Goal: Task Accomplishment & Management: Manage account settings

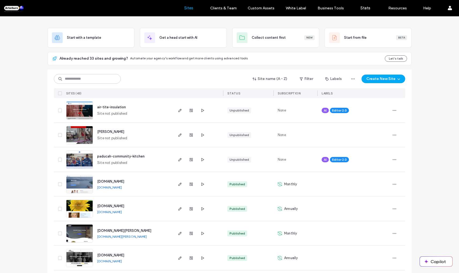
scroll to position [21, 0]
click at [118, 108] on span "air-tite-insulation" at bounding box center [111, 107] width 29 height 4
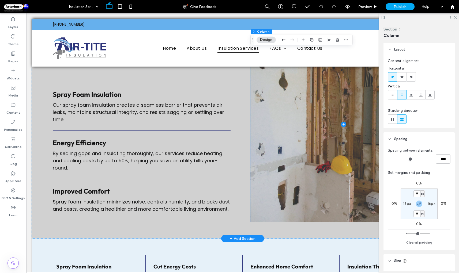
scroll to position [379, 0]
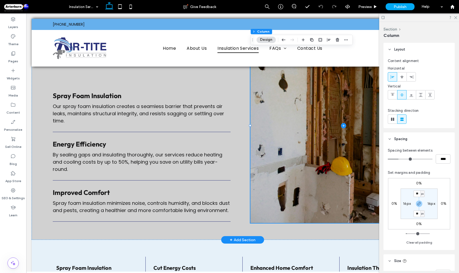
click at [264, 39] on button "Design" at bounding box center [265, 40] width 19 height 6
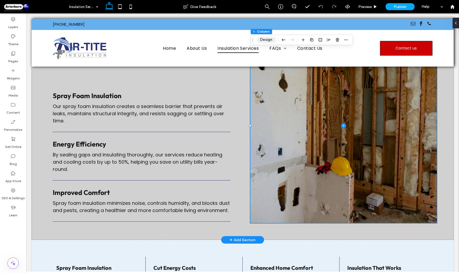
click at [264, 41] on button "Design" at bounding box center [265, 40] width 19 height 6
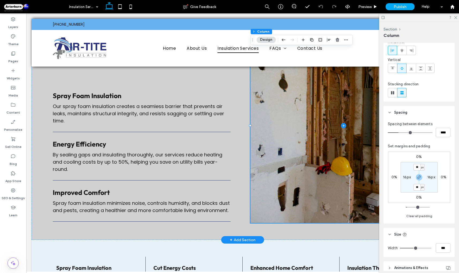
scroll to position [69, 0]
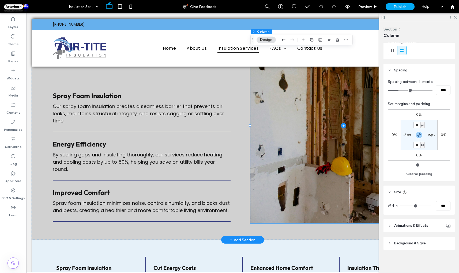
click at [391, 244] on header "Background & Style" at bounding box center [418, 243] width 71 height 13
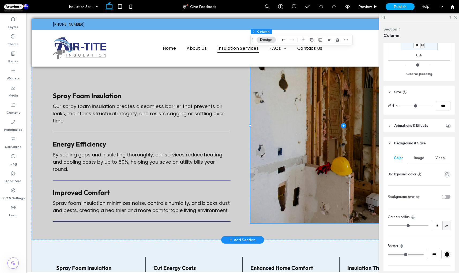
scroll to position [183, 0]
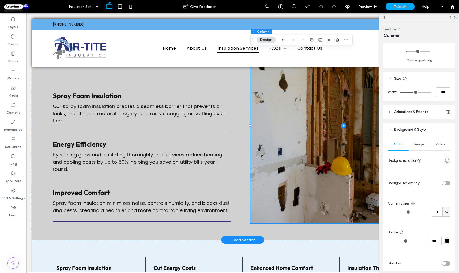
click at [419, 143] on span "Image" at bounding box center [419, 144] width 10 height 4
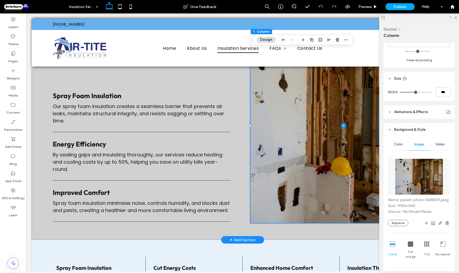
click at [429, 173] on img at bounding box center [419, 177] width 48 height 36
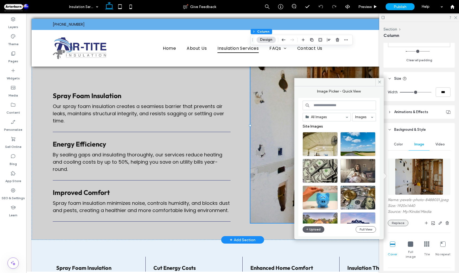
click at [402, 221] on button "Replace" at bounding box center [398, 223] width 21 height 6
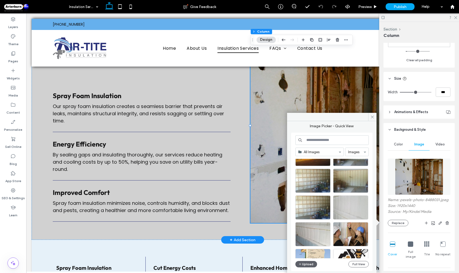
scroll to position [213, 0]
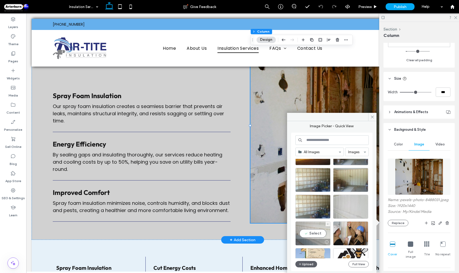
click at [316, 235] on div "Select" at bounding box center [312, 234] width 35 height 24
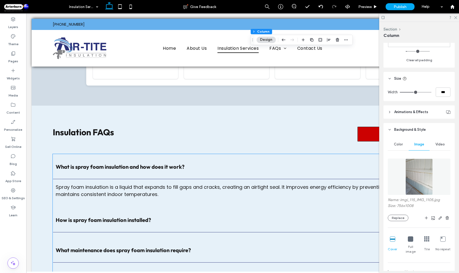
scroll to position [837, 0]
click at [455, 18] on icon at bounding box center [454, 17] width 3 height 3
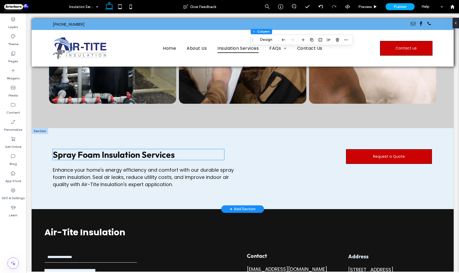
scroll to position [1328, 0]
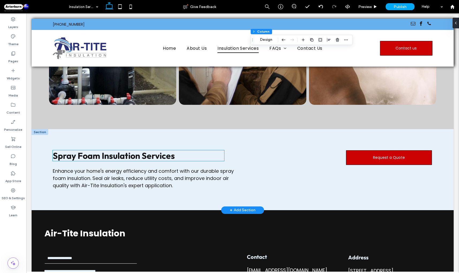
click at [105, 159] on span "Spray Foam Insulation Services" at bounding box center [114, 155] width 122 height 11
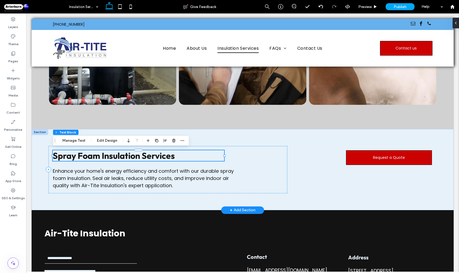
click at [88, 157] on span "Spray Foam Insulation Services" at bounding box center [114, 155] width 122 height 11
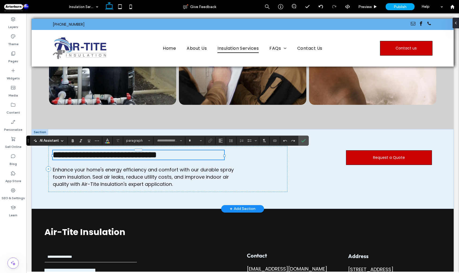
type input "******"
type input "**"
click at [90, 157] on span "**********" at bounding box center [105, 155] width 104 height 9
drag, startPoint x: 90, startPoint y: 157, endPoint x: 63, endPoint y: 158, distance: 27.3
click at [63, 158] on span "**********" at bounding box center [105, 155] width 104 height 9
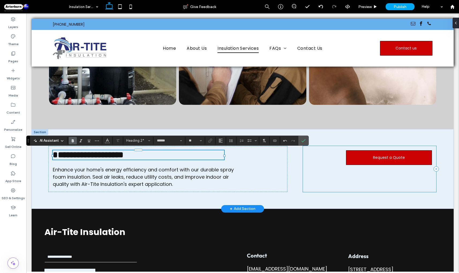
click at [322, 165] on div "Request a Quote" at bounding box center [369, 169] width 133 height 46
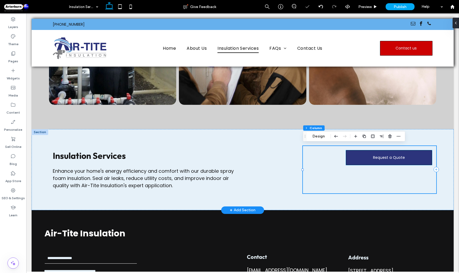
click at [373, 153] on link "Request a Quote" at bounding box center [389, 157] width 86 height 15
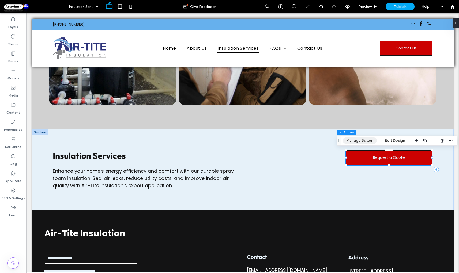
click at [361, 138] on button "Manage Button" at bounding box center [360, 141] width 34 height 6
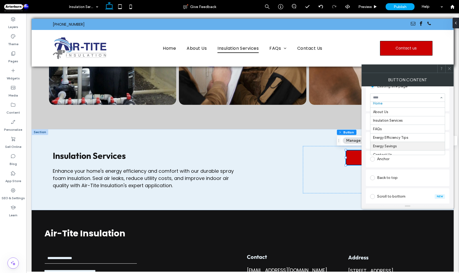
scroll to position [7, 0]
click at [447, 69] on div at bounding box center [449, 69] width 8 height 8
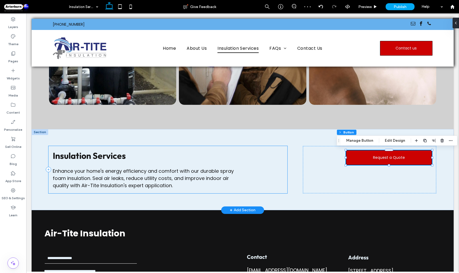
click at [236, 189] on div "Insulation Services Enhance your home's energy efficiency and comfort with our …" at bounding box center [167, 169] width 239 height 47
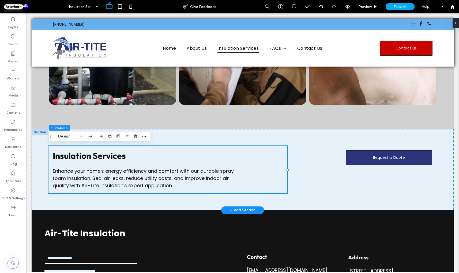
click at [368, 157] on link "Request a Quote" at bounding box center [389, 157] width 86 height 15
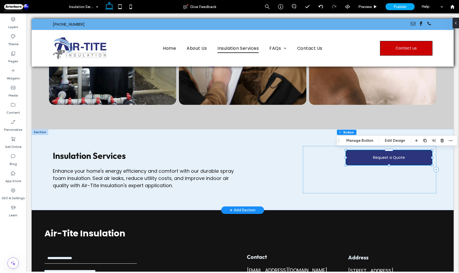
type input "**"
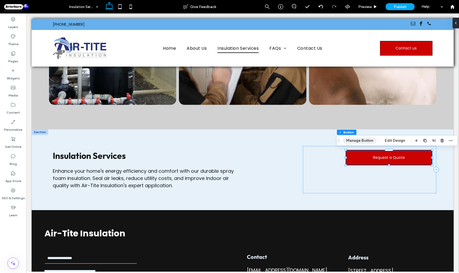
click at [365, 143] on button "Manage Button" at bounding box center [360, 141] width 34 height 6
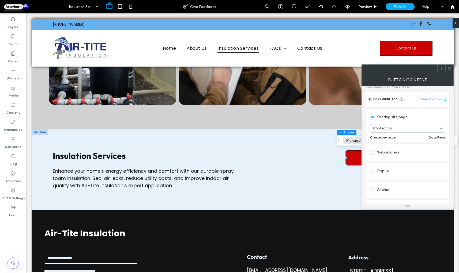
scroll to position [35, 0]
click at [451, 70] on icon at bounding box center [449, 69] width 4 height 4
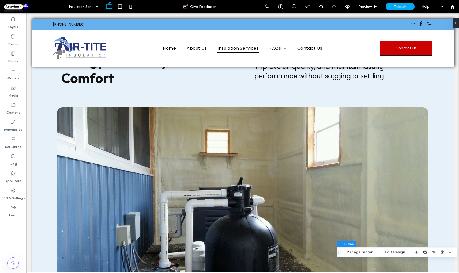
scroll to position [0, 0]
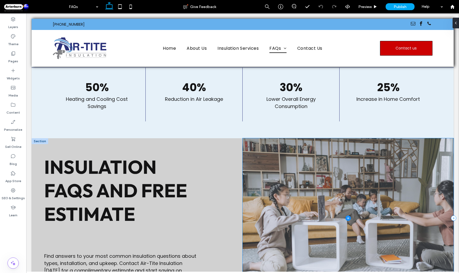
scroll to position [1196, 0]
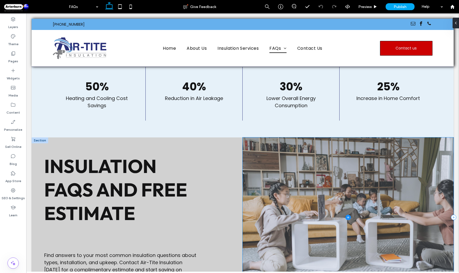
click at [361, 167] on span at bounding box center [348, 218] width 211 height 160
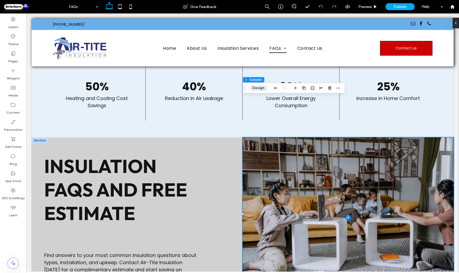
click at [260, 89] on button "Design" at bounding box center [258, 88] width 19 height 6
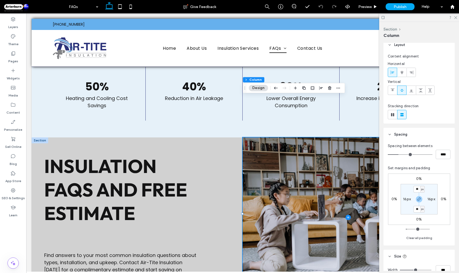
scroll to position [205, 0]
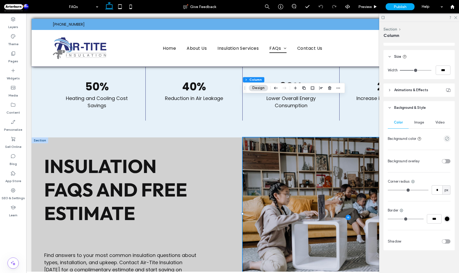
click at [414, 123] on span "Image" at bounding box center [419, 122] width 10 height 4
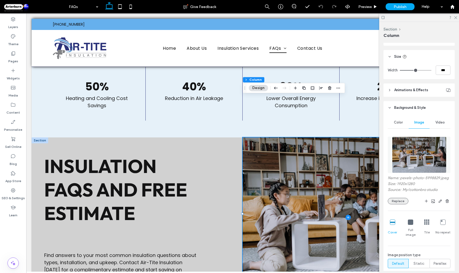
click at [402, 199] on button "Replace" at bounding box center [398, 201] width 21 height 6
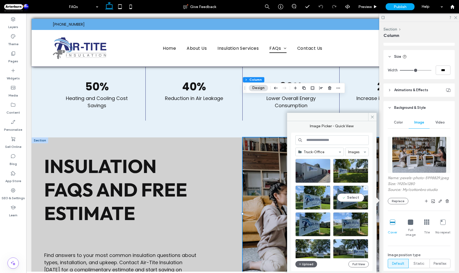
scroll to position [2, 0]
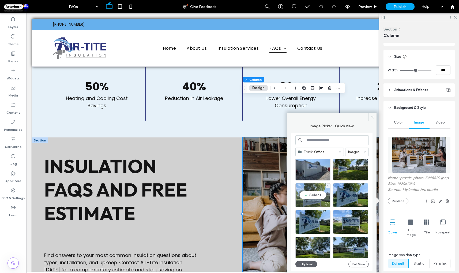
click at [320, 200] on div "Select" at bounding box center [312, 195] width 35 height 24
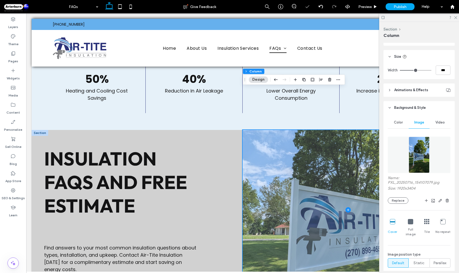
scroll to position [1204, 0]
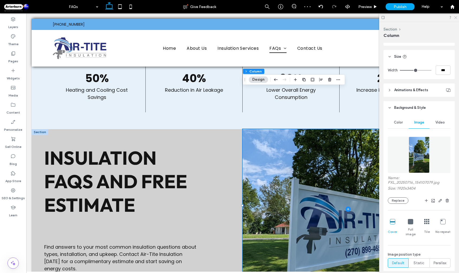
click at [456, 16] on icon at bounding box center [454, 17] width 3 height 3
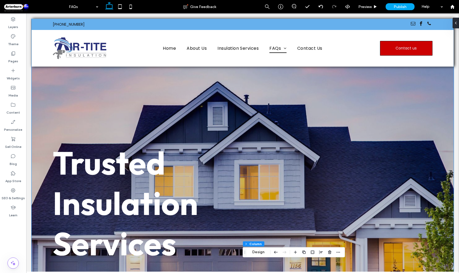
scroll to position [0, 0]
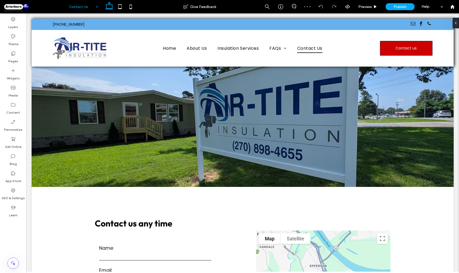
click at [87, 8] on input at bounding box center [82, 6] width 27 height 13
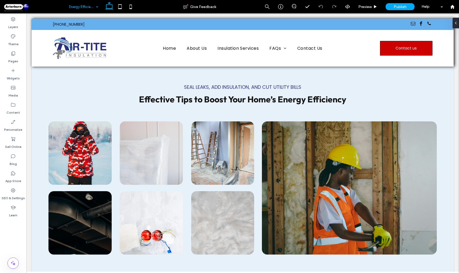
scroll to position [968, 0]
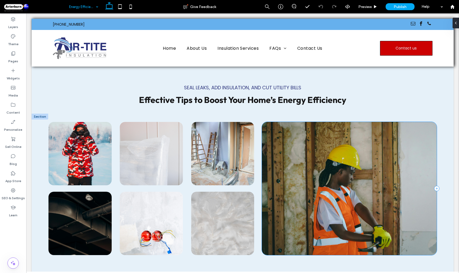
click at [282, 154] on div at bounding box center [349, 188] width 175 height 133
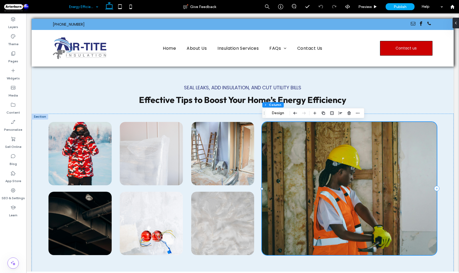
click at [282, 154] on div at bounding box center [349, 188] width 175 height 133
click at [277, 114] on button "Design" at bounding box center [277, 113] width 19 height 6
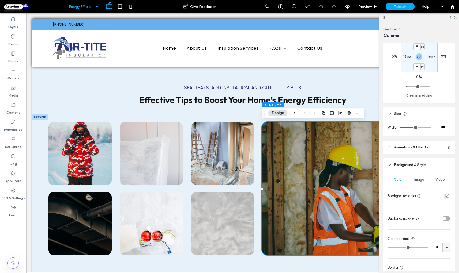
scroll to position [205, 0]
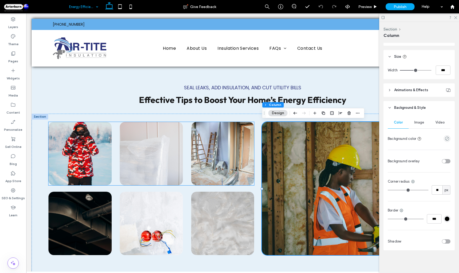
click at [135, 164] on img at bounding box center [151, 153] width 63 height 63
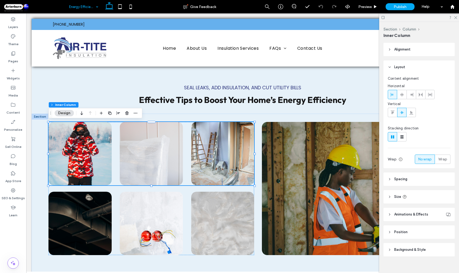
click at [67, 114] on button "Design" at bounding box center [64, 113] width 19 height 6
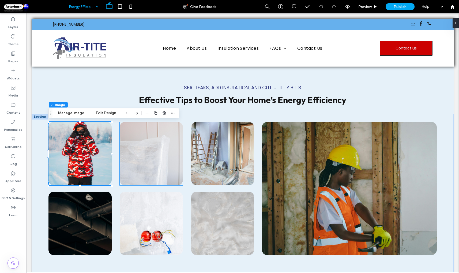
click at [181, 141] on img at bounding box center [151, 153] width 63 height 63
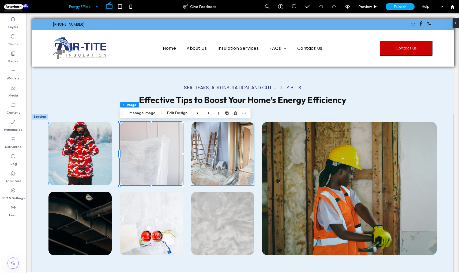
click at [220, 141] on img at bounding box center [222, 153] width 63 height 63
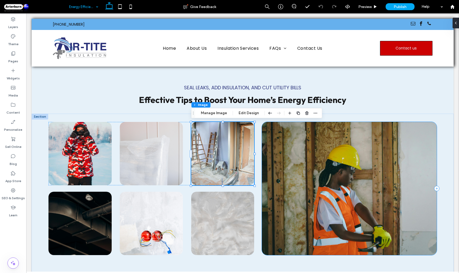
type input "**"
click at [303, 149] on div at bounding box center [349, 188] width 175 height 133
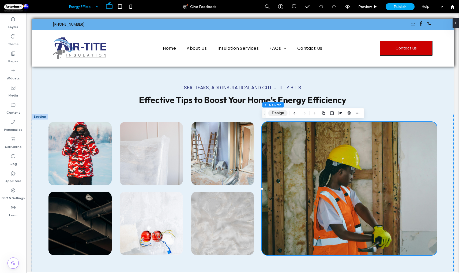
click at [279, 110] on button "Design" at bounding box center [277, 113] width 19 height 6
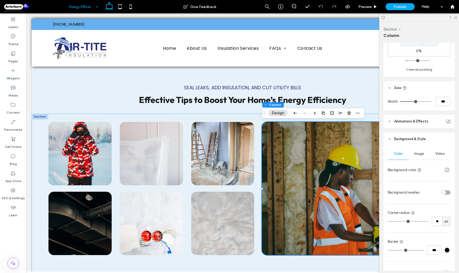
scroll to position [157, 0]
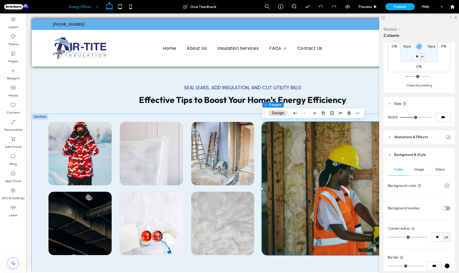
click at [421, 170] on span "Image" at bounding box center [419, 170] width 10 height 4
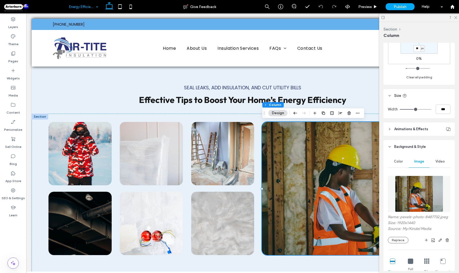
scroll to position [203, 0]
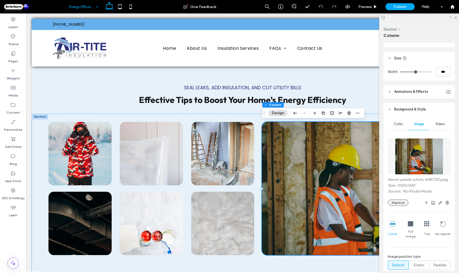
click at [401, 201] on button "Replace" at bounding box center [398, 203] width 21 height 6
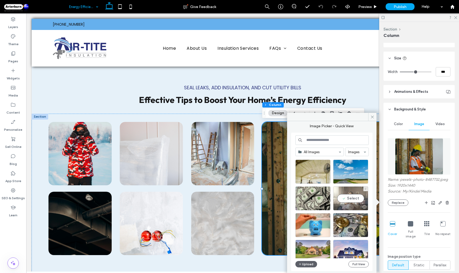
scroll to position [9, 0]
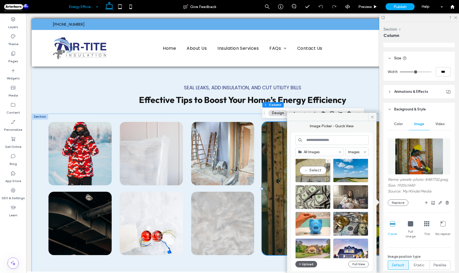
drag, startPoint x: 312, startPoint y: 170, endPoint x: 325, endPoint y: 156, distance: 19.7
click at [312, 170] on div "Select" at bounding box center [312, 170] width 35 height 24
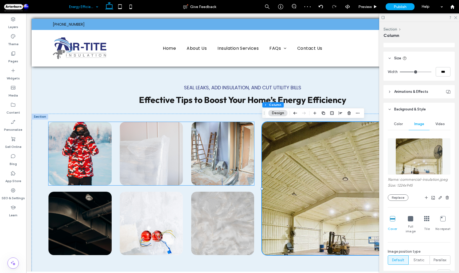
click at [229, 166] on img at bounding box center [222, 153] width 63 height 63
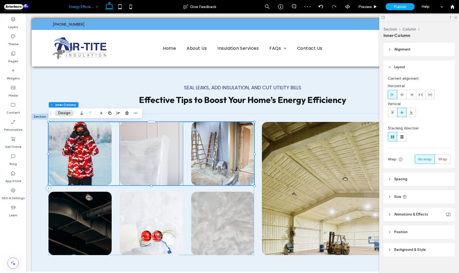
click at [153, 166] on img at bounding box center [151, 153] width 63 height 63
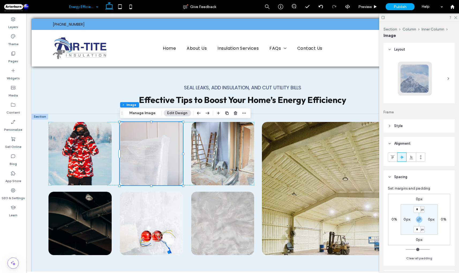
scroll to position [151, 0]
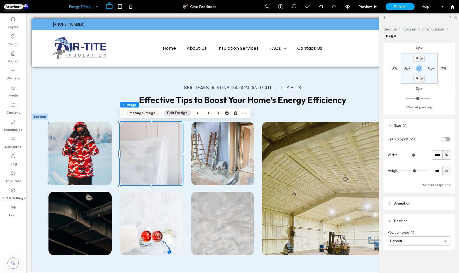
click at [145, 113] on button "Manage Image" at bounding box center [142, 113] width 33 height 6
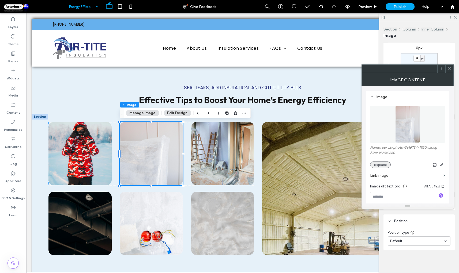
click at [388, 164] on button "Replace" at bounding box center [380, 165] width 21 height 6
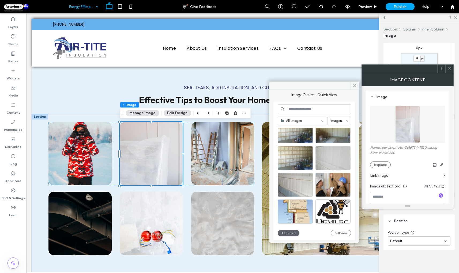
scroll to position [235, 0]
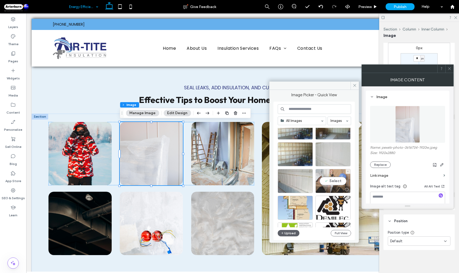
click at [327, 183] on div "Select" at bounding box center [332, 181] width 35 height 24
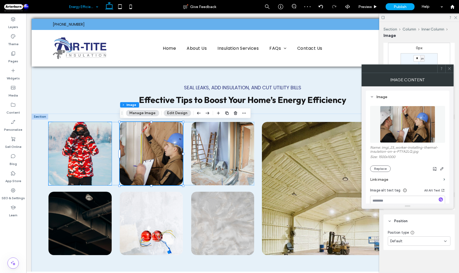
click at [81, 173] on img at bounding box center [79, 153] width 63 height 63
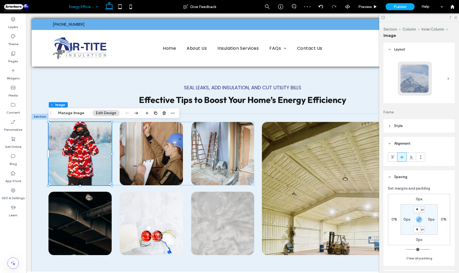
type input "**"
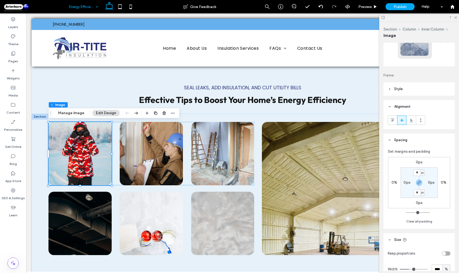
scroll to position [0, 0]
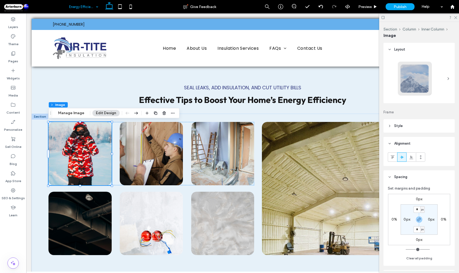
click at [70, 117] on div "Section Column Inner Column Image Manage Image Edit Design" at bounding box center [113, 113] width 131 height 10
click at [70, 116] on button "Manage Image" at bounding box center [71, 113] width 33 height 6
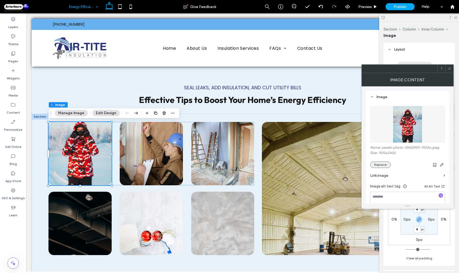
click at [387, 166] on button "Replace" at bounding box center [380, 165] width 21 height 6
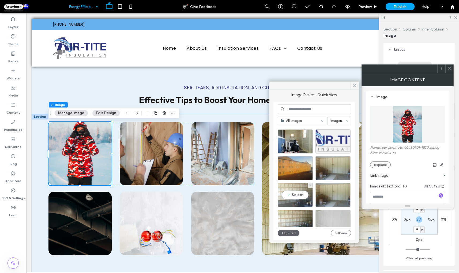
scroll to position [158, 0]
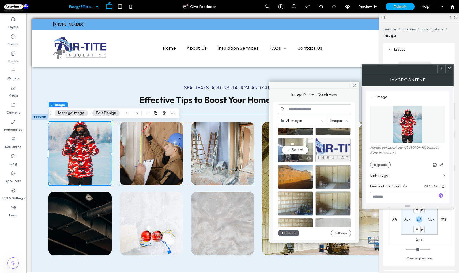
click at [292, 152] on div "Select" at bounding box center [295, 150] width 35 height 24
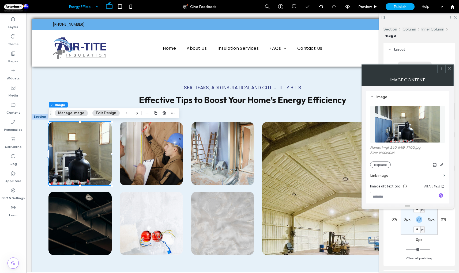
drag, startPoint x: 449, startPoint y: 69, endPoint x: 446, endPoint y: 71, distance: 4.0
click at [449, 68] on icon at bounding box center [449, 69] width 4 height 4
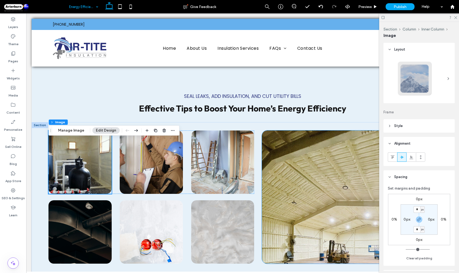
scroll to position [962, 0]
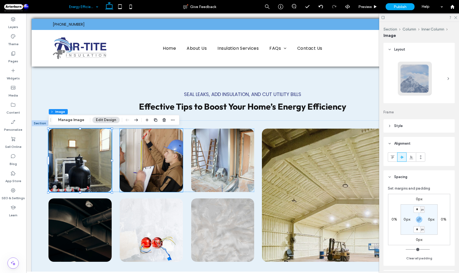
click at [169, 158] on img at bounding box center [151, 160] width 63 height 63
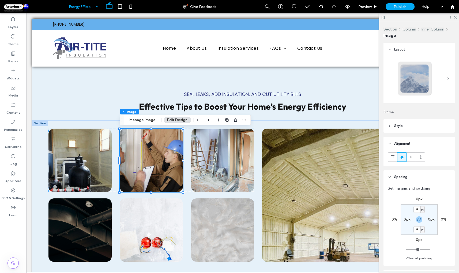
type input "**"
click at [142, 120] on button "Manage Image" at bounding box center [142, 120] width 33 height 6
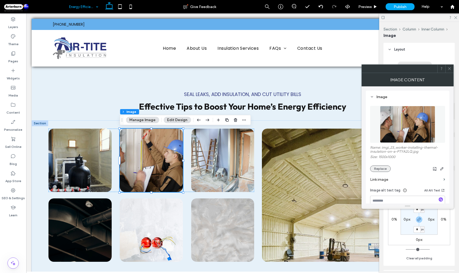
click at [377, 169] on button "Replace" at bounding box center [380, 169] width 21 height 6
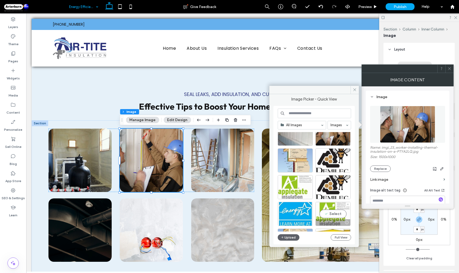
scroll to position [273, 0]
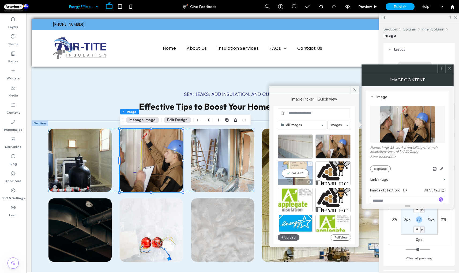
click at [300, 173] on div "Select" at bounding box center [295, 173] width 35 height 24
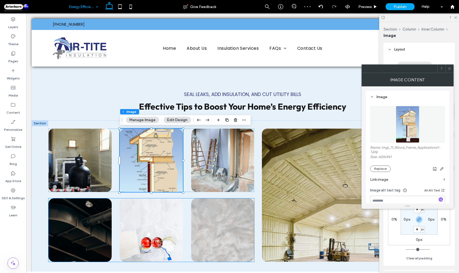
click at [97, 222] on img at bounding box center [79, 230] width 63 height 63
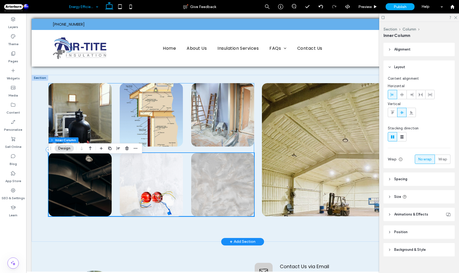
scroll to position [1007, 0]
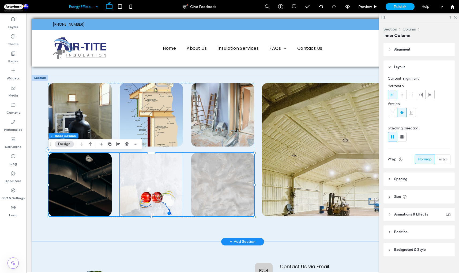
click at [175, 196] on img at bounding box center [151, 184] width 63 height 63
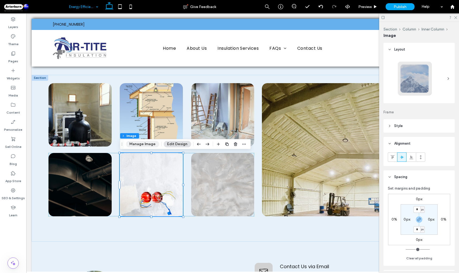
click at [141, 147] on button "Manage Image" at bounding box center [142, 144] width 33 height 6
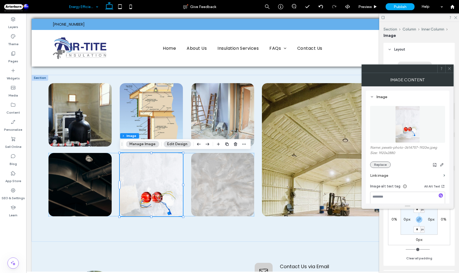
click at [375, 168] on button "Replace" at bounding box center [380, 165] width 21 height 6
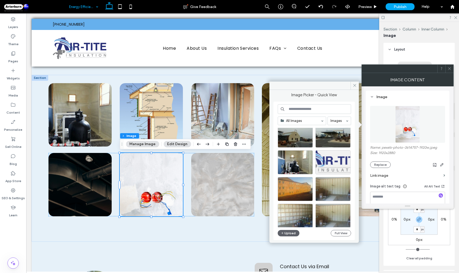
scroll to position [146, 0]
click at [343, 136] on div "Select" at bounding box center [332, 136] width 35 height 24
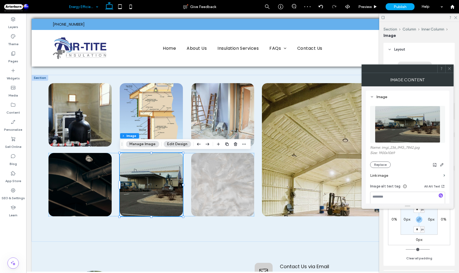
click at [449, 70] on icon at bounding box center [449, 69] width 4 height 4
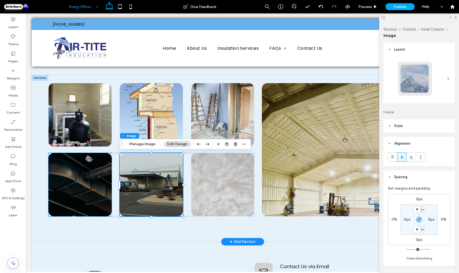
click at [90, 206] on img at bounding box center [79, 184] width 63 height 63
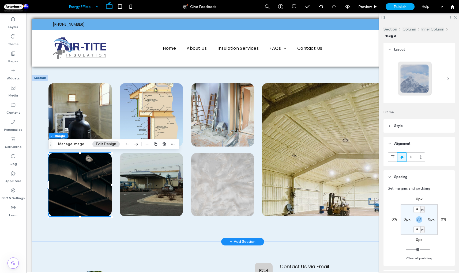
type input "**"
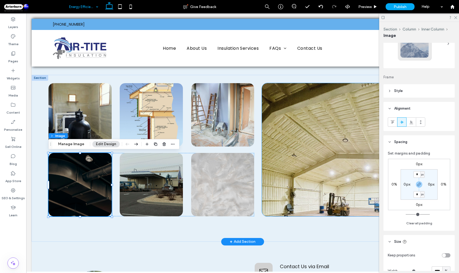
scroll to position [0, 0]
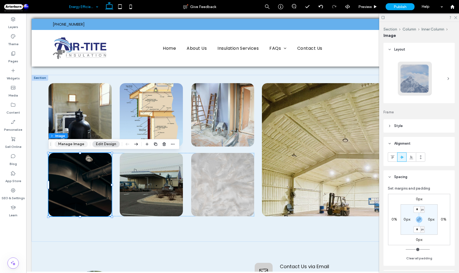
click at [70, 145] on button "Manage Image" at bounding box center [71, 144] width 33 height 6
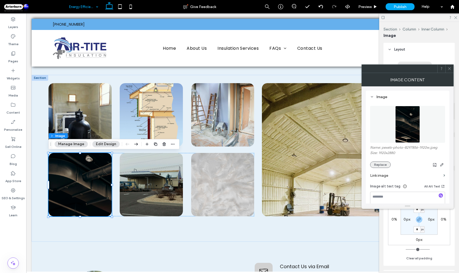
click at [379, 164] on button "Replace" at bounding box center [380, 165] width 21 height 6
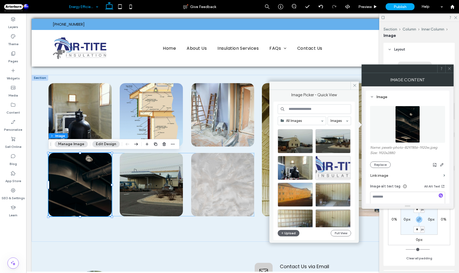
scroll to position [229, 0]
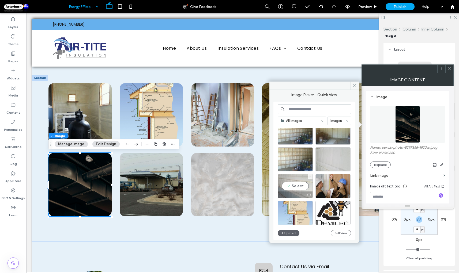
drag, startPoint x: 294, startPoint y: 183, endPoint x: 268, endPoint y: 169, distance: 29.0
click at [294, 183] on div "Select" at bounding box center [295, 186] width 35 height 24
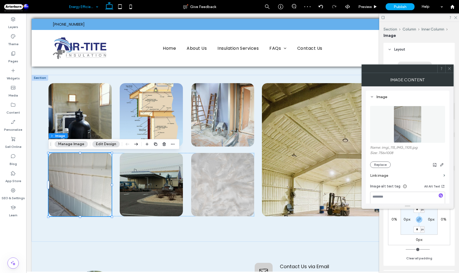
click at [449, 67] on icon at bounding box center [449, 69] width 4 height 4
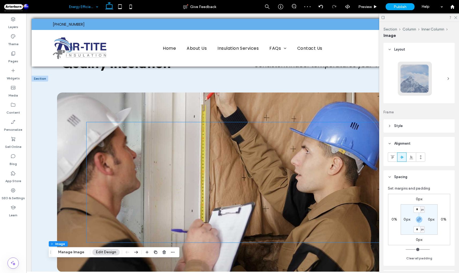
scroll to position [0, 0]
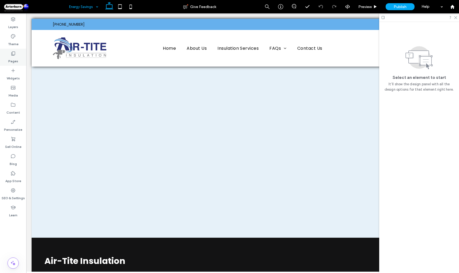
click at [21, 59] on div "Pages" at bounding box center [13, 57] width 26 height 17
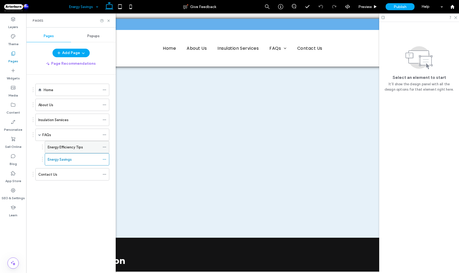
click at [68, 150] on div "Energy Efficiency Tips" at bounding box center [74, 147] width 52 height 12
click at [69, 160] on label "Energy Savings" at bounding box center [60, 159] width 24 height 9
click at [111, 20] on div "Pages" at bounding box center [70, 20] width 89 height 14
click at [110, 20] on icon at bounding box center [109, 21] width 4 height 4
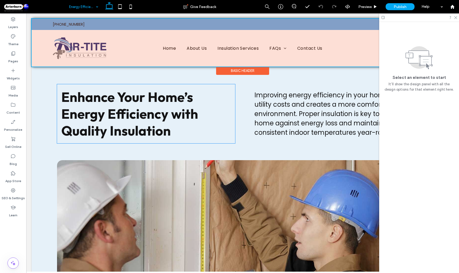
scroll to position [8, 0]
click at [282, 49] on div at bounding box center [243, 43] width 422 height 48
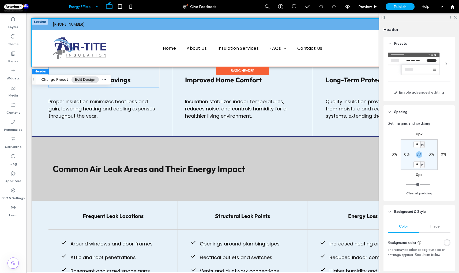
scroll to position [403, 0]
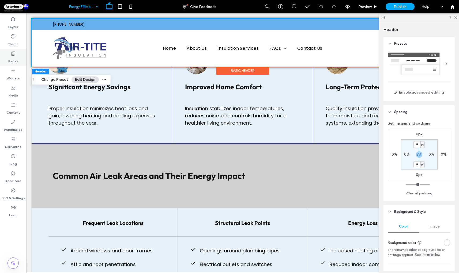
click at [16, 58] on label "Pages" at bounding box center [13, 59] width 10 height 7
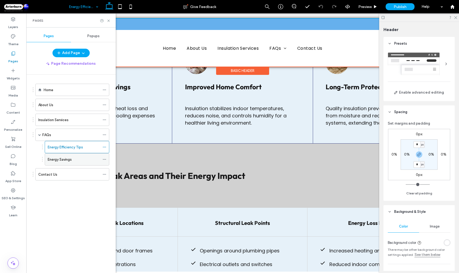
click at [104, 159] on icon at bounding box center [105, 160] width 4 height 4
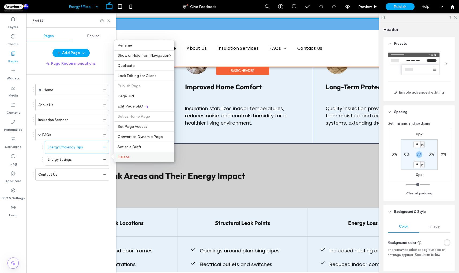
click at [122, 158] on span "Delete" at bounding box center [124, 157] width 12 height 5
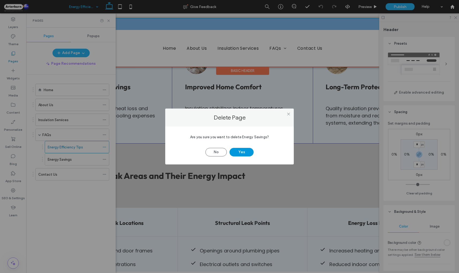
click at [241, 150] on button "Yes" at bounding box center [241, 152] width 24 height 9
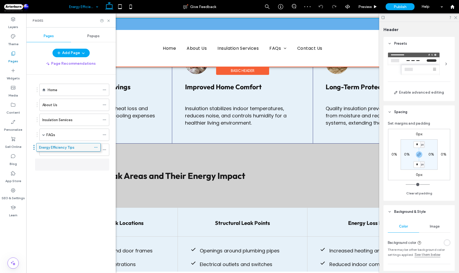
drag, startPoint x: 95, startPoint y: 147, endPoint x: 87, endPoint y: 147, distance: 8.6
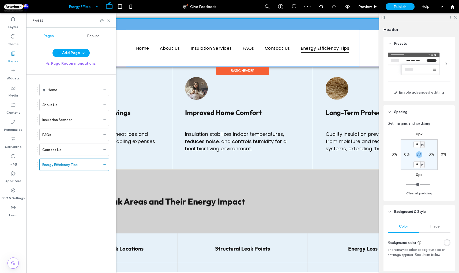
scroll to position [366, 0]
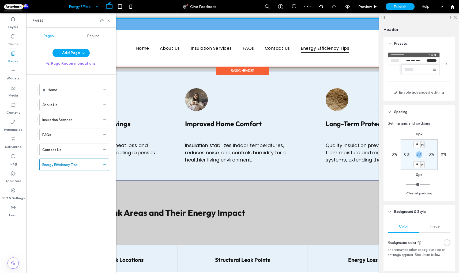
click at [455, 19] on div at bounding box center [419, 17] width 80 height 8
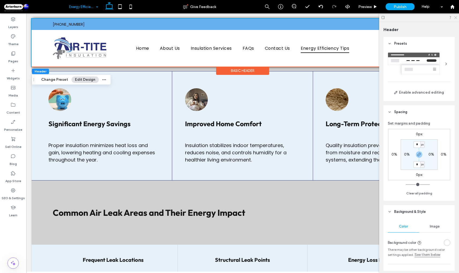
click at [455, 18] on use at bounding box center [455, 17] width 3 height 3
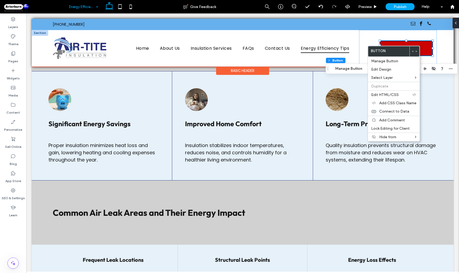
click at [424, 40] on div "Home About Us Insulation Services FAQs Contact Us Energy Efficiency Tips Contac…" at bounding box center [243, 48] width 422 height 37
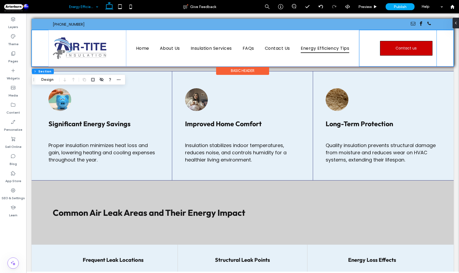
click at [423, 37] on div "Contact us" at bounding box center [398, 48] width 78 height 37
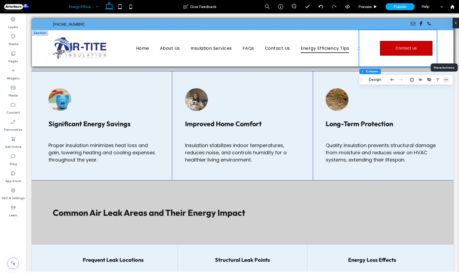
click at [446, 80] on icon "button" at bounding box center [446, 80] width 4 height 4
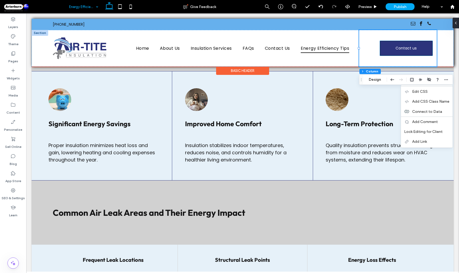
click at [410, 48] on span "Contact us" at bounding box center [405, 49] width 21 height 6
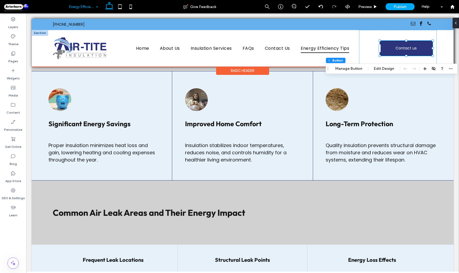
type input "**"
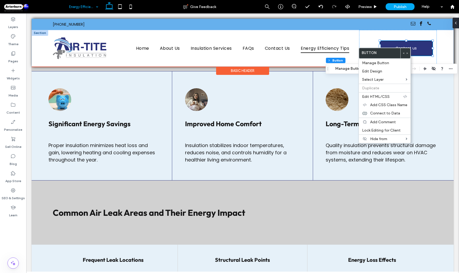
click at [419, 44] on link "Contact us" at bounding box center [406, 48] width 52 height 15
type input "*"
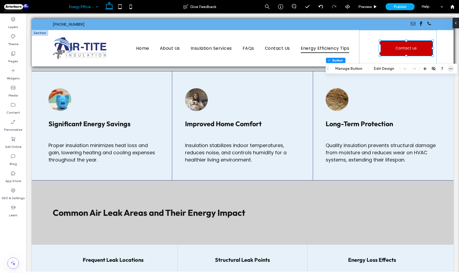
click at [448, 69] on icon "button" at bounding box center [450, 69] width 4 height 4
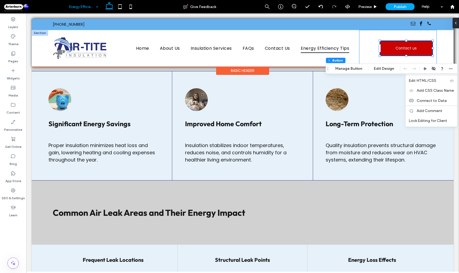
click at [368, 36] on div "Contact us" at bounding box center [398, 48] width 78 height 37
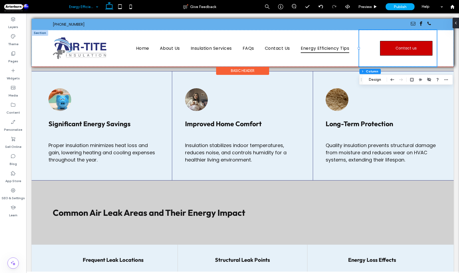
click at [250, 69] on div "Basic Header" at bounding box center [242, 71] width 53 height 8
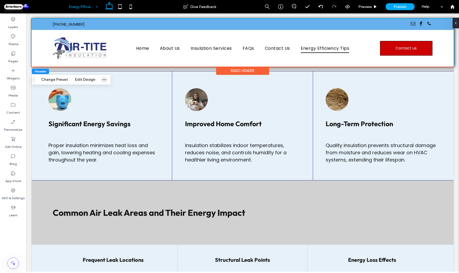
click at [105, 79] on span "button" at bounding box center [104, 80] width 6 height 6
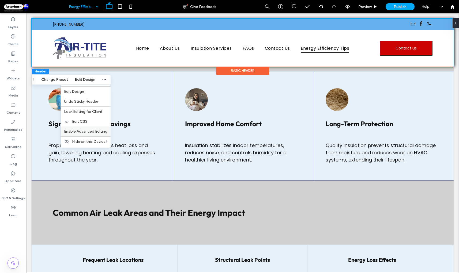
click at [86, 134] on div "Enable Advanced Editing" at bounding box center [86, 132] width 50 height 10
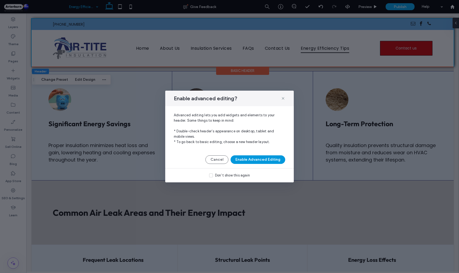
click at [255, 158] on button "Enable Advanced Editing" at bounding box center [257, 160] width 55 height 9
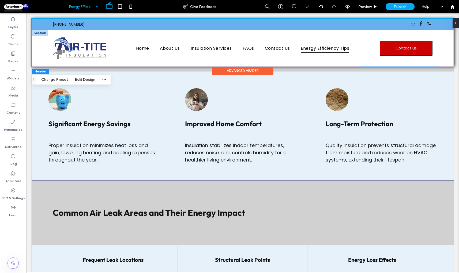
click at [389, 38] on div "Contact us" at bounding box center [398, 48] width 78 height 37
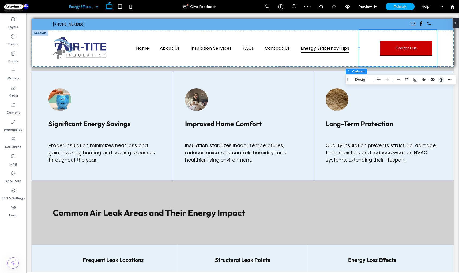
click at [441, 80] on icon "button" at bounding box center [441, 80] width 4 height 4
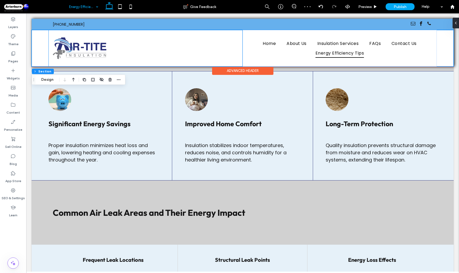
click at [240, 45] on div at bounding box center [145, 48] width 194 height 37
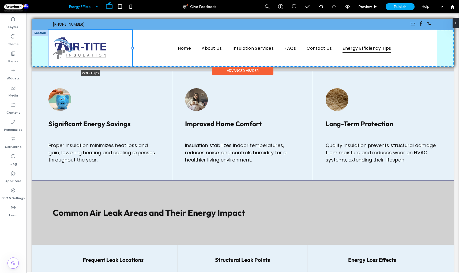
drag, startPoint x: 242, startPoint y: 48, endPoint x: 132, endPoint y: 51, distance: 110.3
click at [49, 30] on div at bounding box center [48, 30] width 0 height 0
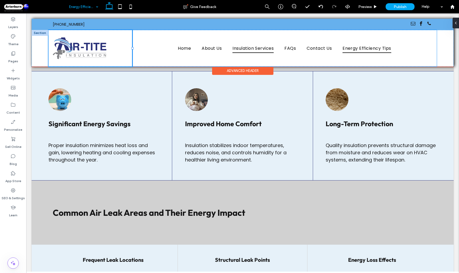
type input "**"
type input "*****"
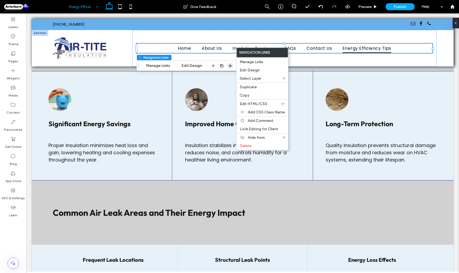
click at [230, 64] on icon "button" at bounding box center [230, 66] width 4 height 4
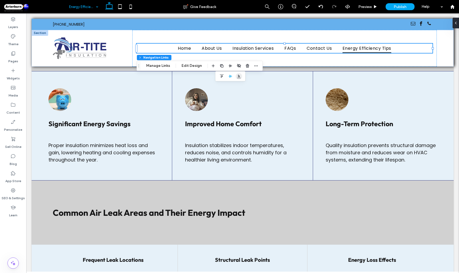
click at [238, 75] on icon "flex-end" at bounding box center [239, 76] width 4 height 4
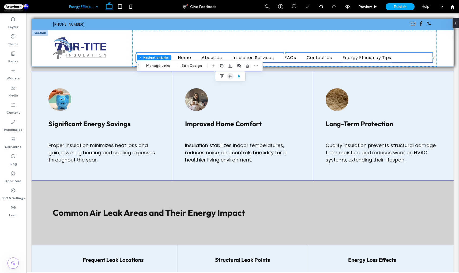
click at [231, 76] on icon "center" at bounding box center [230, 76] width 4 height 4
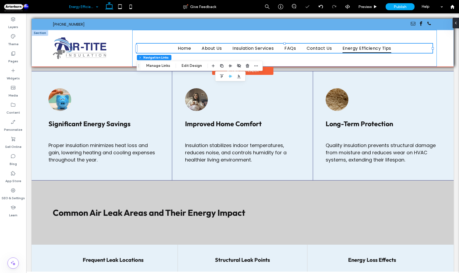
click at [393, 61] on div "Home About Us Insulation Services FAQs Contact Us Energy Efficiency Tips" at bounding box center [284, 48] width 304 height 37
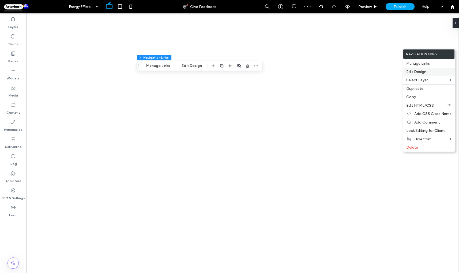
click at [409, 74] on div "Edit Design" at bounding box center [429, 72] width 52 height 8
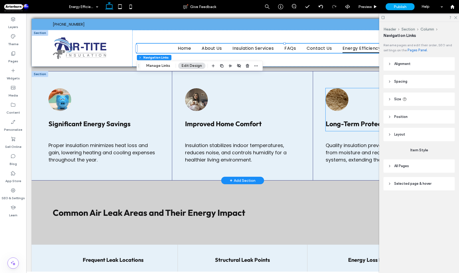
scroll to position [366, 0]
click at [394, 65] on span "Alignment" at bounding box center [402, 63] width 16 height 5
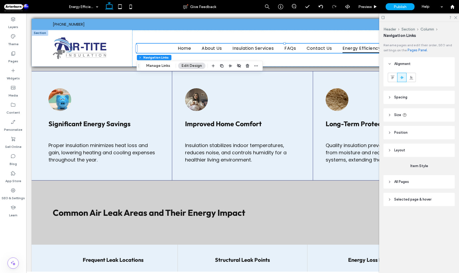
click at [389, 151] on icon at bounding box center [390, 151] width 4 height 4
type input "*"
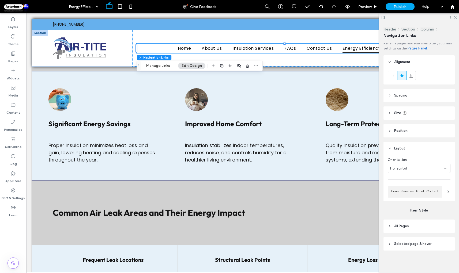
scroll to position [3, 0]
click at [319, 58] on div "Home About Us Insulation Services FAQs Contact Us Energy Efficiency Tips" at bounding box center [284, 48] width 304 height 37
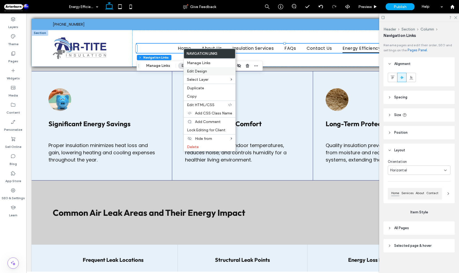
click at [187, 73] on span "Edit Design" at bounding box center [197, 71] width 20 height 5
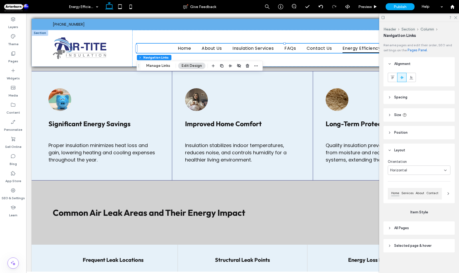
click at [391, 100] on header "Spacing" at bounding box center [418, 97] width 71 height 13
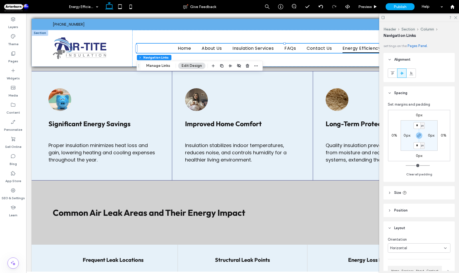
scroll to position [0, 0]
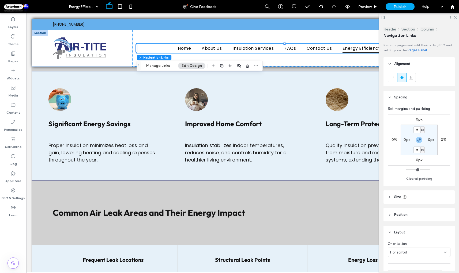
click at [390, 195] on header "Size" at bounding box center [418, 197] width 71 height 13
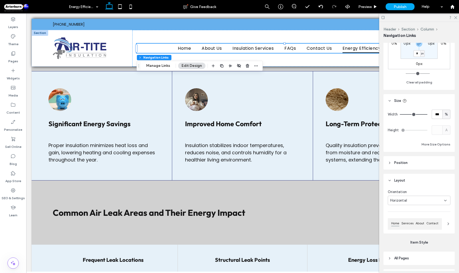
click at [394, 163] on span "Position" at bounding box center [400, 162] width 13 height 5
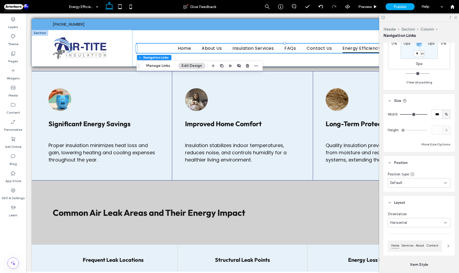
click at [423, 184] on div "Default" at bounding box center [417, 182] width 54 height 5
click at [422, 184] on div "Default" at bounding box center [417, 182] width 54 height 5
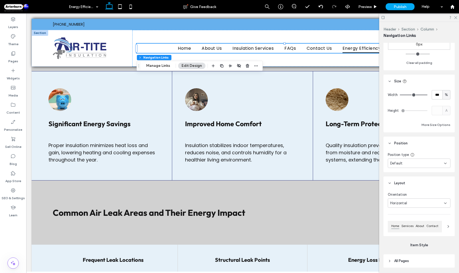
scroll to position [120, 0]
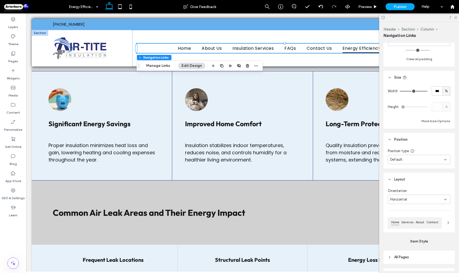
click at [406, 200] on span "Horizontal" at bounding box center [398, 199] width 17 height 5
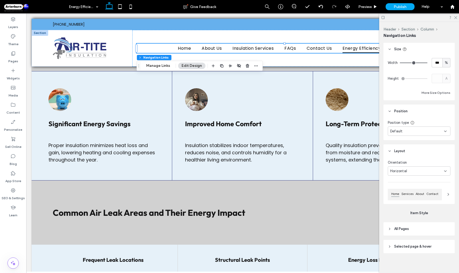
scroll to position [152, 0]
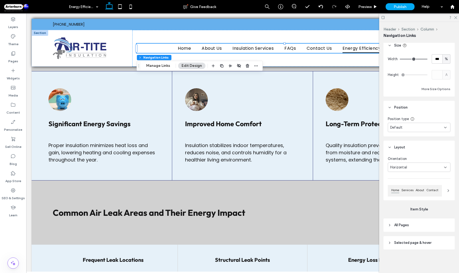
click at [398, 243] on span "Selected page & hover" at bounding box center [412, 242] width 37 height 5
type input "*"
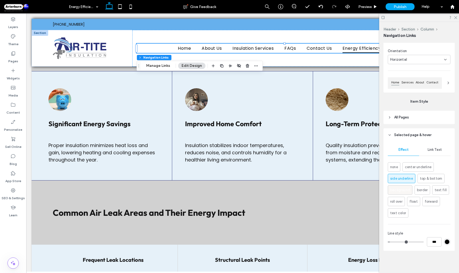
scroll to position [261, 0]
click at [279, 61] on div "Home About Us Insulation Services FAQs Contact Us Energy Efficiency Tips" at bounding box center [284, 48] width 304 height 37
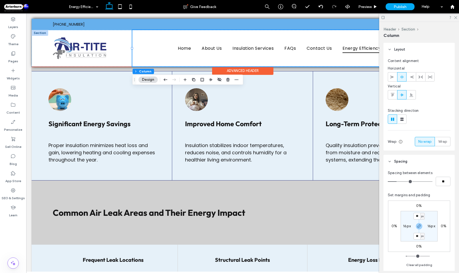
click at [279, 61] on div "Home About Us Insulation Services FAQs Contact Us Energy Efficiency Tips" at bounding box center [284, 48] width 304 height 37
click at [411, 78] on icon at bounding box center [411, 77] width 4 height 4
click at [154, 50] on ul "Home About Us Insulation Services FAQs Contact Us Energy Efficiency Tips" at bounding box center [285, 48] width 296 height 9
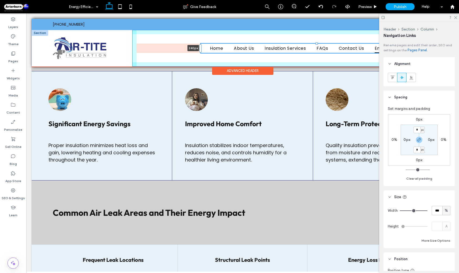
drag, startPoint x: 136, startPoint y: 49, endPoint x: 201, endPoint y: 53, distance: 64.4
click at [201, 44] on div at bounding box center [201, 44] width 0 height 0
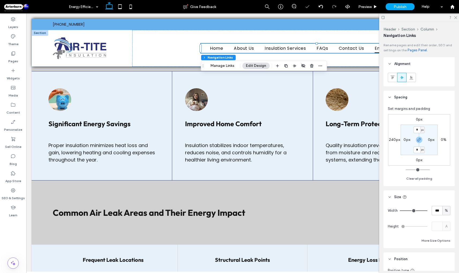
click at [457, 17] on div at bounding box center [419, 17] width 80 height 8
drag, startPoint x: 455, startPoint y: 15, endPoint x: 426, endPoint y: 9, distance: 30.1
click at [455, 16] on icon at bounding box center [454, 17] width 3 height 3
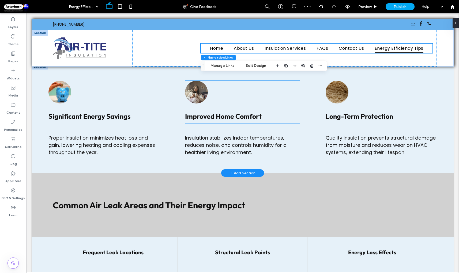
scroll to position [375, 0]
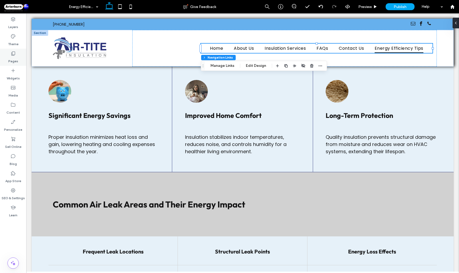
click at [12, 54] on icon at bounding box center [12, 53] width 5 height 5
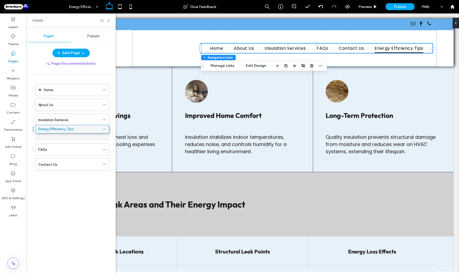
drag, startPoint x: 61, startPoint y: 165, endPoint x: 61, endPoint y: 132, distance: 32.9
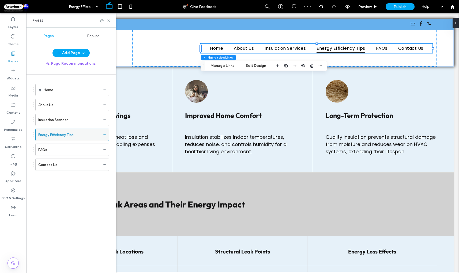
click at [105, 133] on icon at bounding box center [105, 135] width 4 height 4
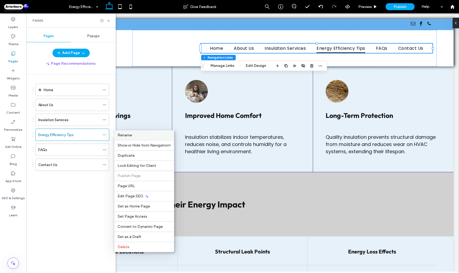
click at [129, 138] on div "Rename" at bounding box center [144, 135] width 60 height 10
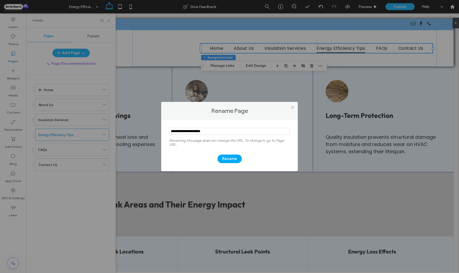
click at [192, 133] on input "notEmpty" at bounding box center [229, 131] width 120 height 7
drag, startPoint x: 192, startPoint y: 133, endPoint x: 203, endPoint y: 134, distance: 11.3
click at [208, 133] on input "notEmpty" at bounding box center [229, 131] width 120 height 7
click at [201, 134] on input "notEmpty" at bounding box center [229, 131] width 120 height 7
type input "**********"
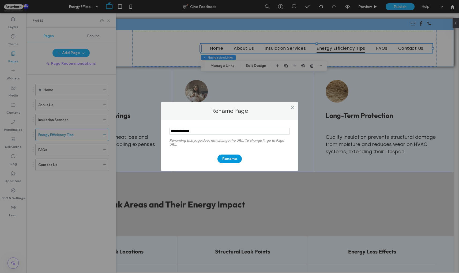
click at [225, 160] on button "Rename" at bounding box center [229, 159] width 24 height 9
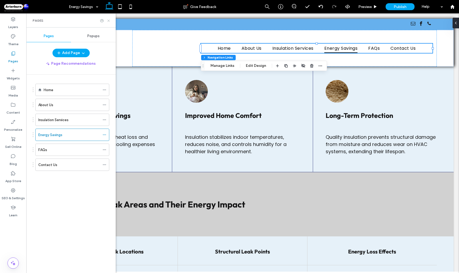
click at [109, 20] on use at bounding box center [108, 21] width 2 height 2
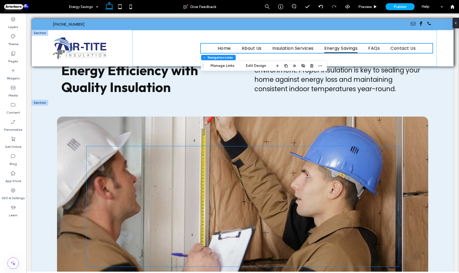
scroll to position [0, 0]
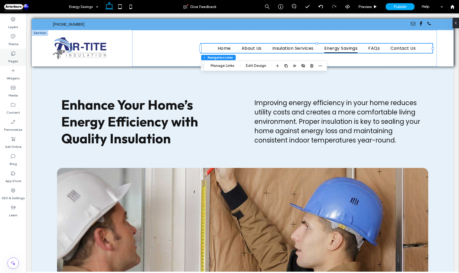
click at [12, 53] on icon at bounding box center [12, 53] width 5 height 5
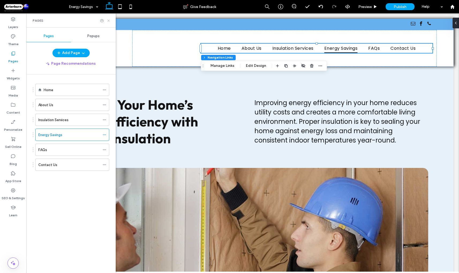
click at [109, 21] on icon at bounding box center [109, 21] width 4 height 4
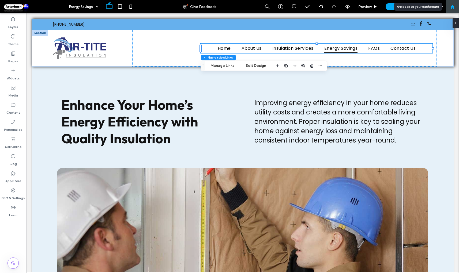
click at [456, 6] on div at bounding box center [452, 7] width 13 height 5
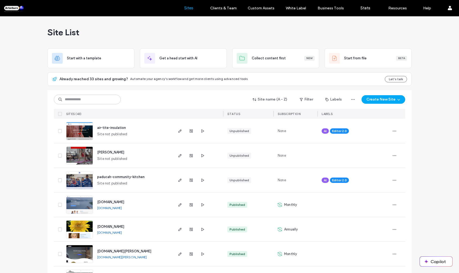
scroll to position [2, 0]
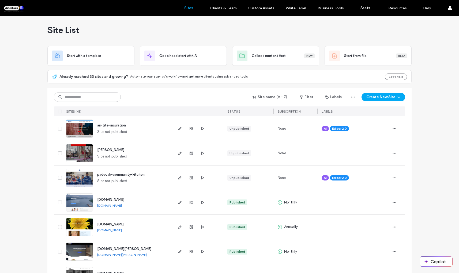
click at [98, 123] on div "air-tite-insulation" at bounding box center [111, 125] width 29 height 5
click at [99, 123] on span "air-tite-insulation" at bounding box center [111, 125] width 29 height 4
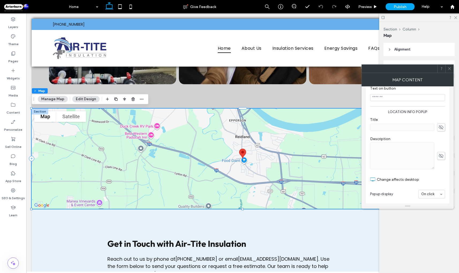
scroll to position [1269, 0]
click at [132, 4] on icon at bounding box center [130, 6] width 11 height 11
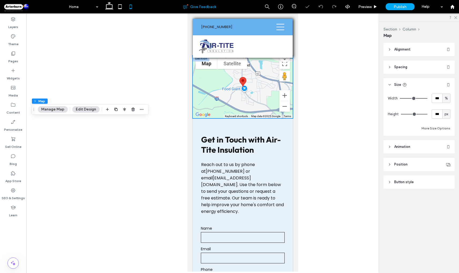
type input "***"
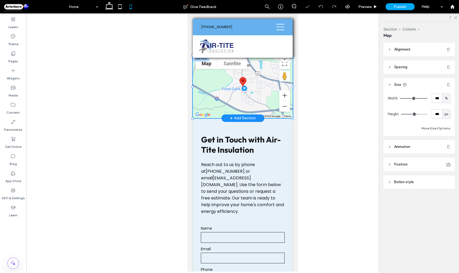
scroll to position [1204, 0]
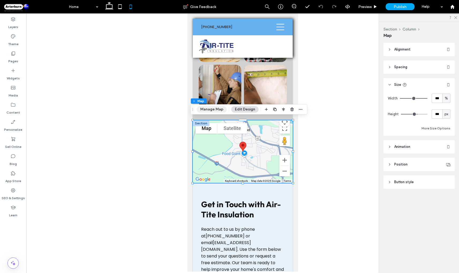
click at [212, 112] on button "Manage Map" at bounding box center [212, 109] width 30 height 6
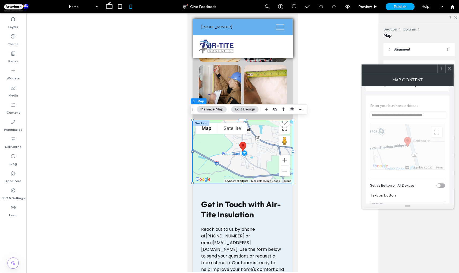
scroll to position [0, 0]
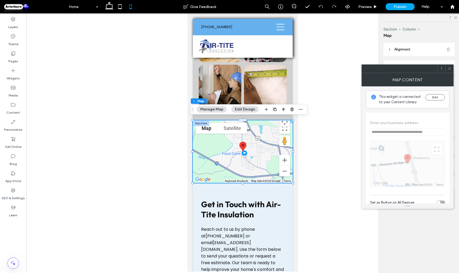
click at [451, 67] on icon at bounding box center [449, 69] width 4 height 4
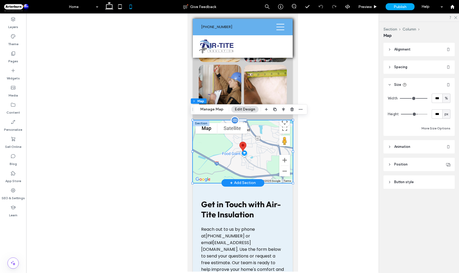
click at [222, 149] on div at bounding box center [242, 151] width 100 height 63
click at [250, 111] on button "Edit Design" at bounding box center [244, 109] width 27 height 6
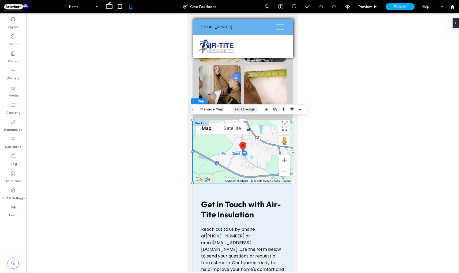
click at [250, 111] on button "Edit Design" at bounding box center [244, 109] width 27 height 6
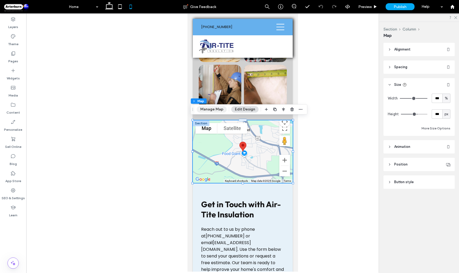
click at [215, 110] on button "Manage Map" at bounding box center [212, 109] width 30 height 6
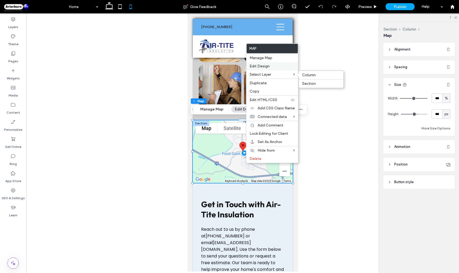
click at [266, 69] on div "Edit Design" at bounding box center [272, 66] width 52 height 8
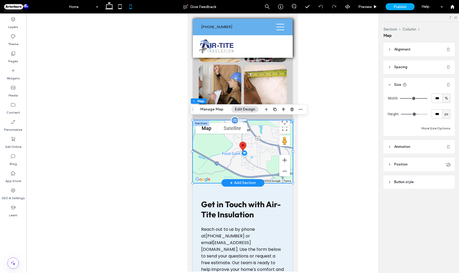
click at [209, 139] on div at bounding box center [242, 151] width 100 height 63
click at [298, 110] on icon "button" at bounding box center [300, 109] width 4 height 4
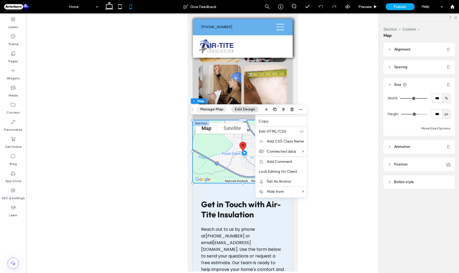
click at [218, 109] on button "Manage Map" at bounding box center [212, 109] width 30 height 6
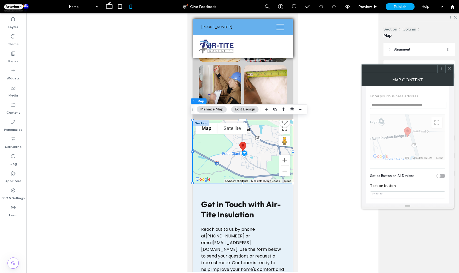
scroll to position [27, 0]
click at [440, 176] on div "toggle" at bounding box center [440, 176] width 9 height 4
type input "*"
type input "***"
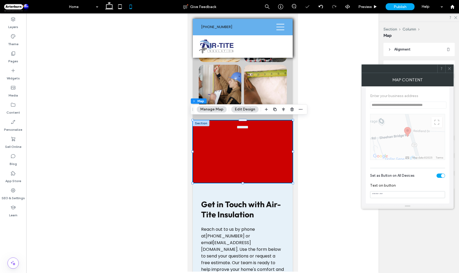
click at [441, 176] on div "toggle" at bounding box center [440, 176] width 9 height 4
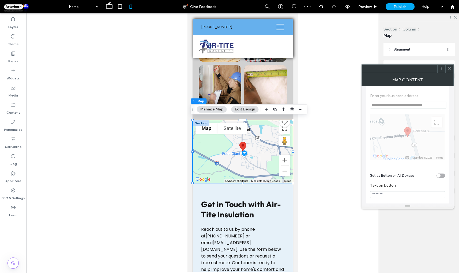
click at [448, 69] on icon at bounding box center [449, 69] width 4 height 4
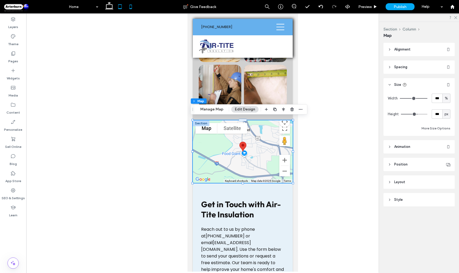
drag, startPoint x: 119, startPoint y: 5, endPoint x: 49, endPoint y: 37, distance: 76.9
click at [119, 5] on icon at bounding box center [120, 6] width 11 height 11
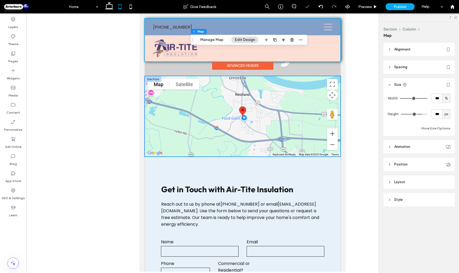
type input "***"
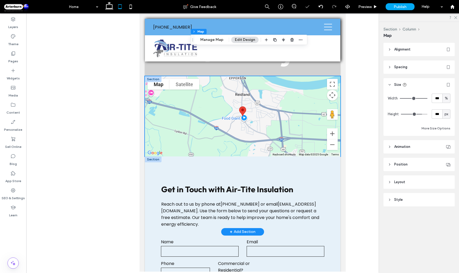
type input "***"
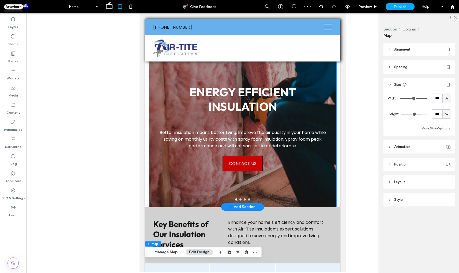
scroll to position [0, 0]
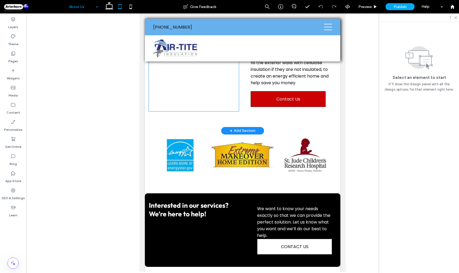
scroll to position [320, 0]
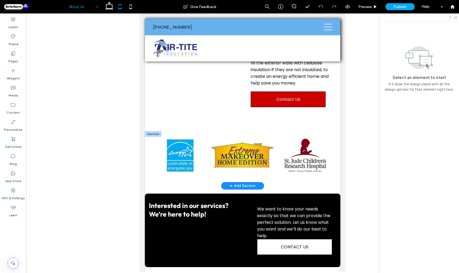
click at [150, 131] on div at bounding box center [153, 134] width 17 height 6
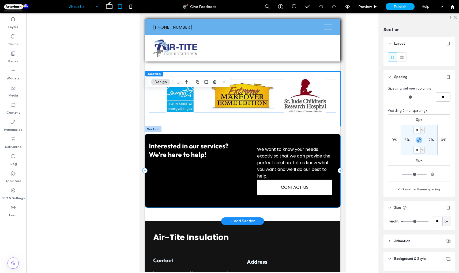
scroll to position [383, 0]
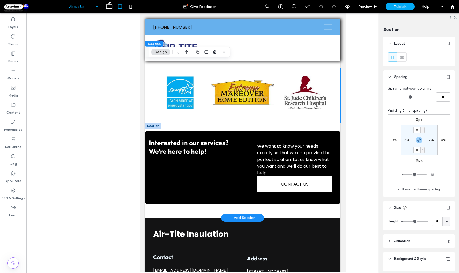
click at [151, 123] on div at bounding box center [153, 126] width 17 height 6
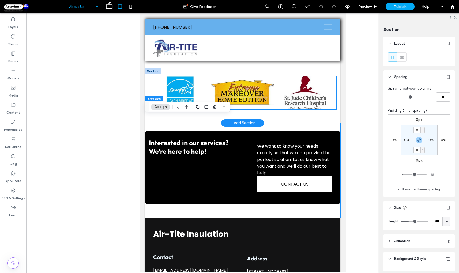
scroll to position [322, 0]
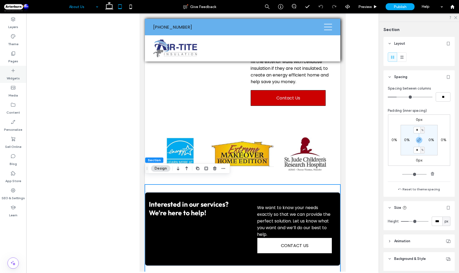
click at [14, 77] on label "Widgets" at bounding box center [13, 76] width 13 height 7
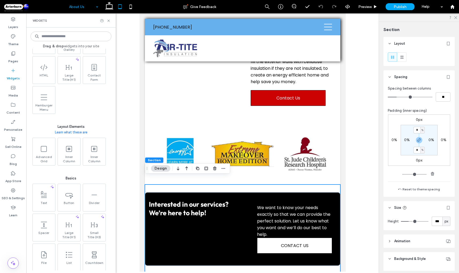
scroll to position [189, 0]
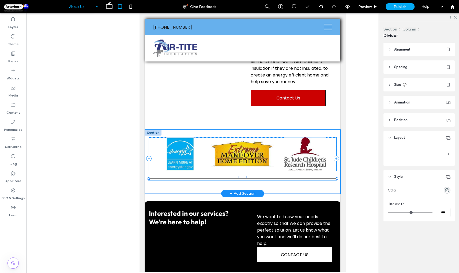
type input "*"
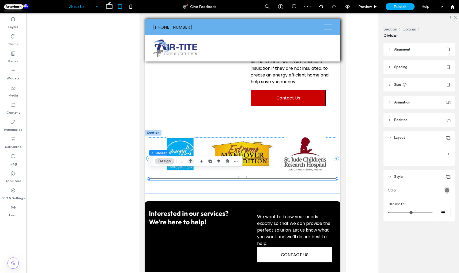
click at [193, 161] on icon "button" at bounding box center [190, 162] width 6 height 10
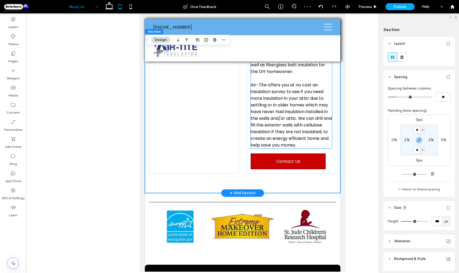
scroll to position [188, 0]
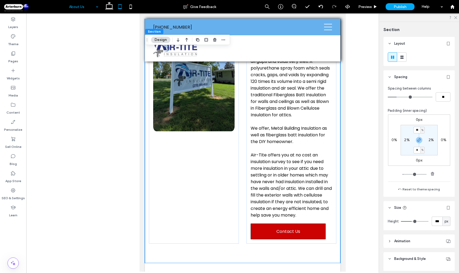
type input "*"
click at [433, 162] on div "0px 0% 0px 0% ** % 2% * % 2%" at bounding box center [419, 140] width 62 height 51
type input "*"
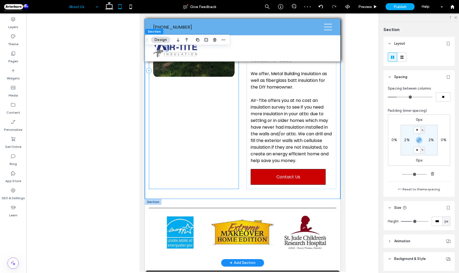
scroll to position [285, 0]
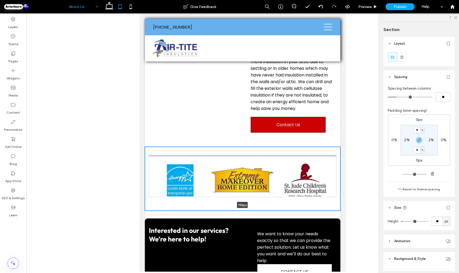
drag, startPoint x: 158, startPoint y: 204, endPoint x: 159, endPoint y: 193, distance: 11.0
click at [159, 193] on div "Button Button Button 198px Section + Add Section" at bounding box center [242, 179] width 195 height 64
type input "***"
click at [191, 199] on div "Button Button Button" at bounding box center [242, 179] width 195 height 64
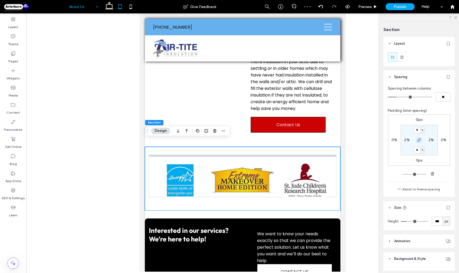
click at [420, 140] on use "button" at bounding box center [418, 140] width 3 height 3
click at [420, 150] on label "7%" at bounding box center [418, 150] width 5 height 5
type input "*"
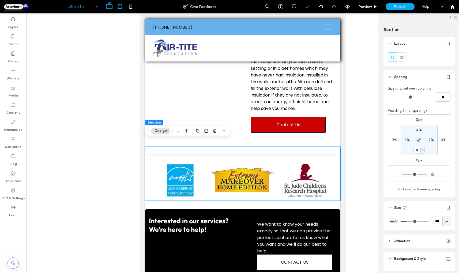
click at [106, 9] on use at bounding box center [109, 5] width 8 height 7
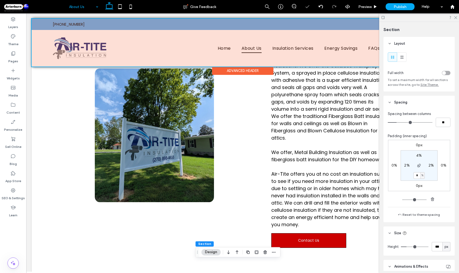
type input "*"
type input "**"
type input "*"
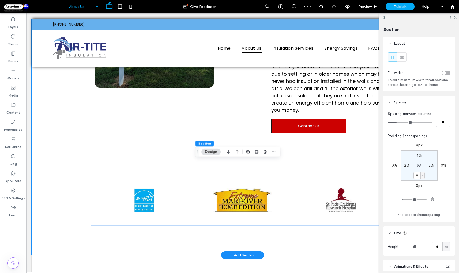
scroll to position [422, 0]
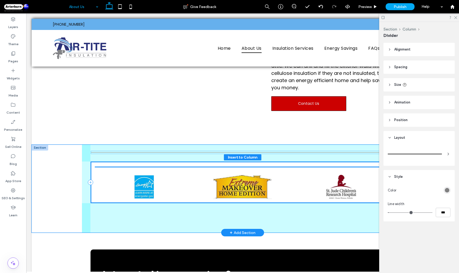
drag, startPoint x: 203, startPoint y: 199, endPoint x: 199, endPoint y: 152, distance: 46.5
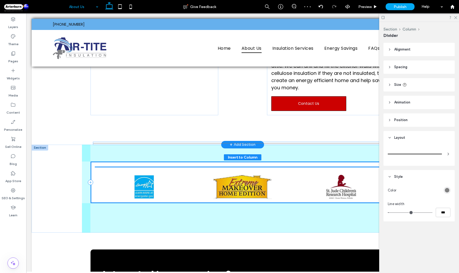
drag, startPoint x: 229, startPoint y: 168, endPoint x: 227, endPoint y: 143, distance: 24.9
type input "*"
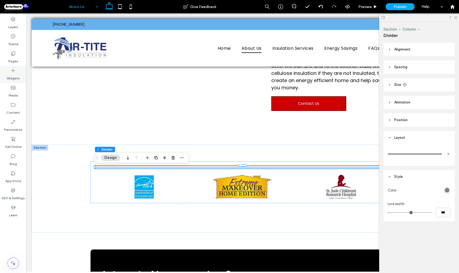
click at [16, 77] on label "Widgets" at bounding box center [13, 76] width 13 height 7
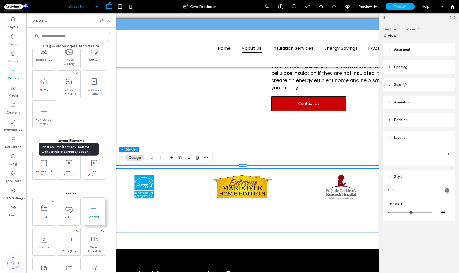
scroll to position [158, 0]
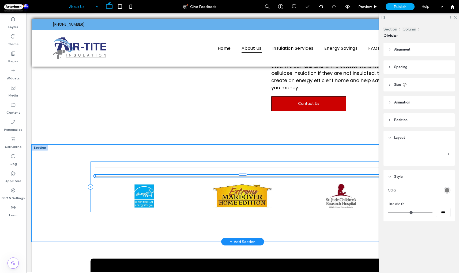
type input "*"
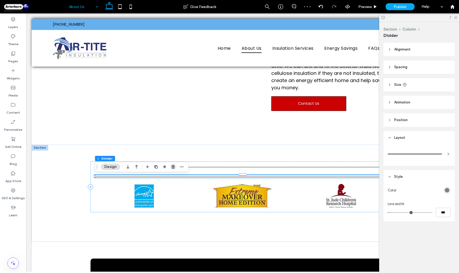
click at [172, 167] on icon "button" at bounding box center [173, 167] width 4 height 4
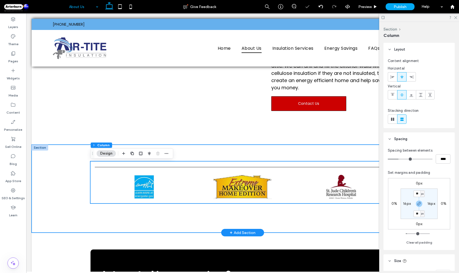
click at [45, 148] on div at bounding box center [40, 148] width 17 height 6
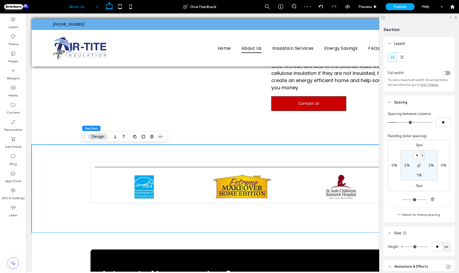
click at [160, 137] on icon "button" at bounding box center [160, 137] width 4 height 4
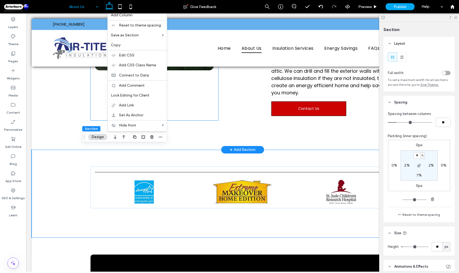
scroll to position [339, 0]
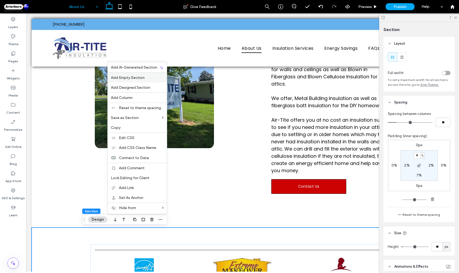
click at [138, 77] on span "Add Empty Section" at bounding box center [128, 77] width 34 height 5
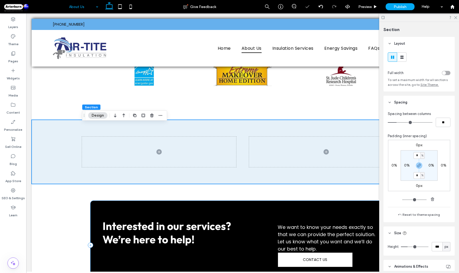
scroll to position [529, 0]
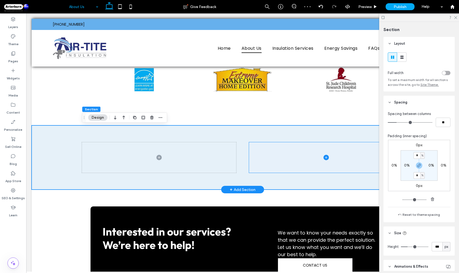
click at [360, 151] on span at bounding box center [326, 157] width 154 height 31
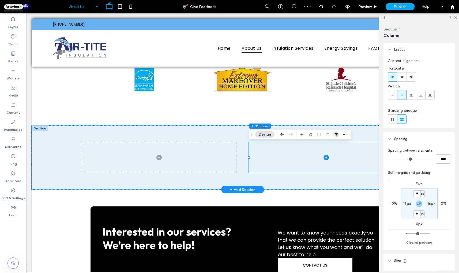
click at [335, 133] on use "button" at bounding box center [335, 134] width 3 height 3
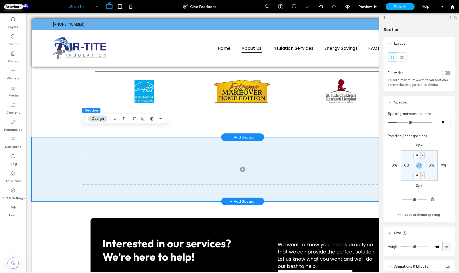
scroll to position [468, 0]
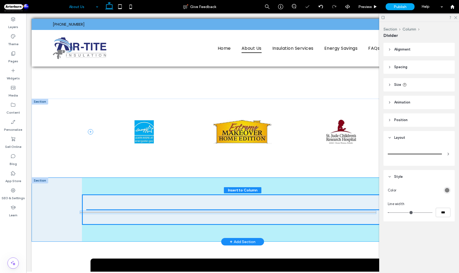
drag, startPoint x: 178, startPoint y: 122, endPoint x: 195, endPoint y: 225, distance: 103.6
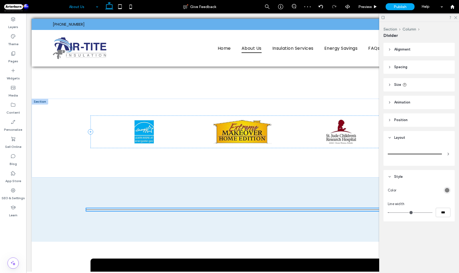
type input "*"
type input "**"
type input "****"
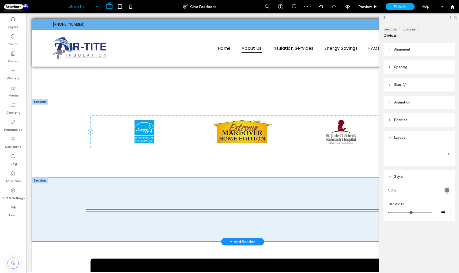
type input "*"
click at [40, 180] on div at bounding box center [40, 181] width 17 height 6
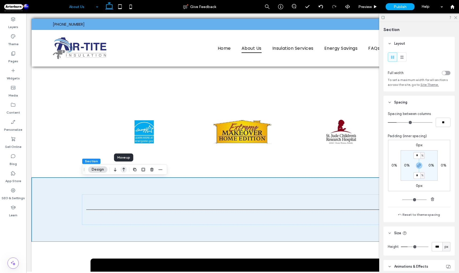
click at [125, 169] on icon "button" at bounding box center [123, 170] width 6 height 10
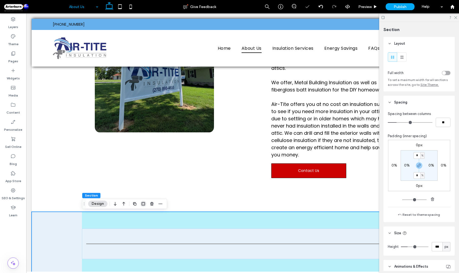
scroll to position [356, 0]
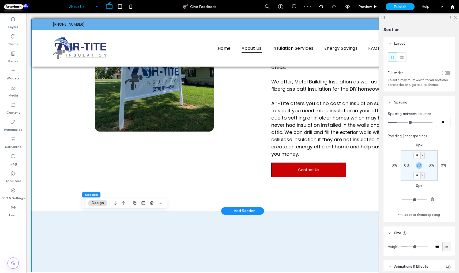
click at [62, 198] on div "About Air-Tite Insulation Air-Tite insulation offers several types of insulatio…" at bounding box center [243, 64] width 422 height 293
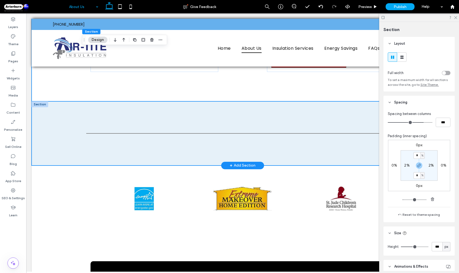
scroll to position [465, 0]
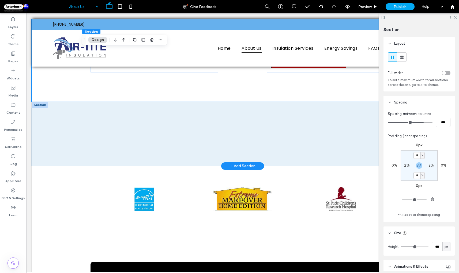
click at [46, 106] on div at bounding box center [40, 105] width 17 height 6
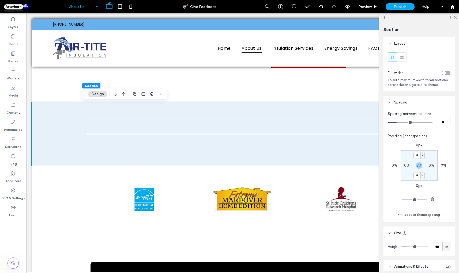
type input "*"
click at [388, 179] on div "0px 0% 0px 0% * % 0% * % 0%" at bounding box center [419, 165] width 62 height 51
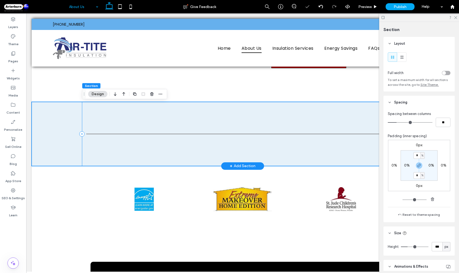
click at [372, 119] on div at bounding box center [242, 134] width 321 height 64
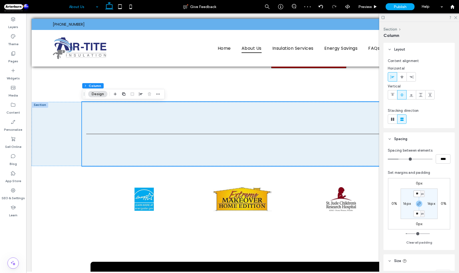
click at [417, 192] on input "**" at bounding box center [416, 194] width 7 height 7
type input "*"
click at [409, 242] on button "Clear all padding" at bounding box center [419, 243] width 26 height 6
type input "*"
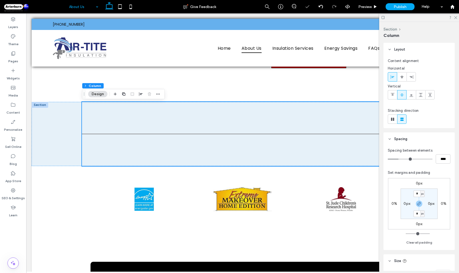
click at [431, 180] on div "0px 0% 0px 0% * px 0px * px 0px" at bounding box center [419, 203] width 62 height 51
type input "**"
type input "****"
type input "*"
type input "***"
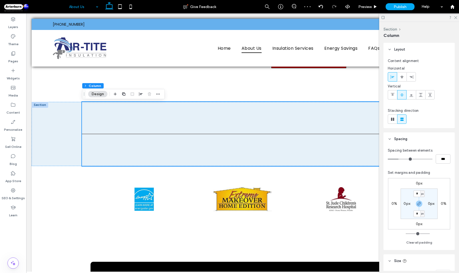
type input "*"
type input "***"
drag, startPoint x: 400, startPoint y: 158, endPoint x: 374, endPoint y: 162, distance: 25.9
type input "*"
click at [388, 160] on input "range" at bounding box center [410, 159] width 45 height 1
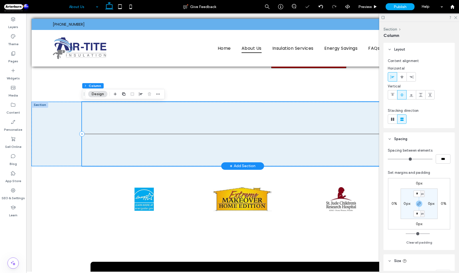
click at [361, 160] on div at bounding box center [242, 134] width 321 height 64
click at [315, 119] on div at bounding box center [242, 134] width 321 height 64
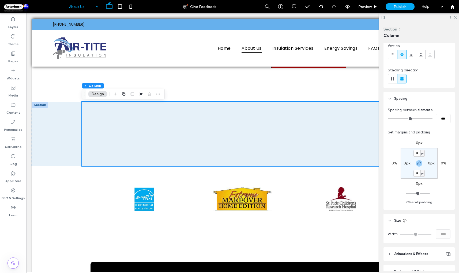
scroll to position [0, 0]
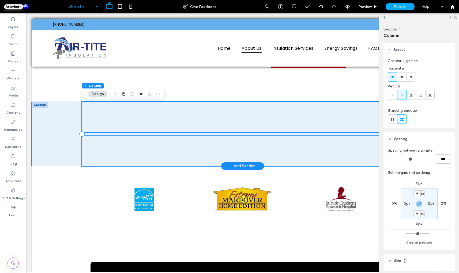
click at [339, 134] on div at bounding box center [234, 134] width 304 height 3
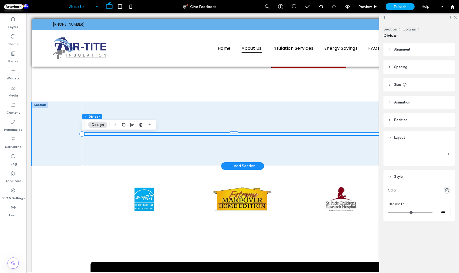
type input "*"
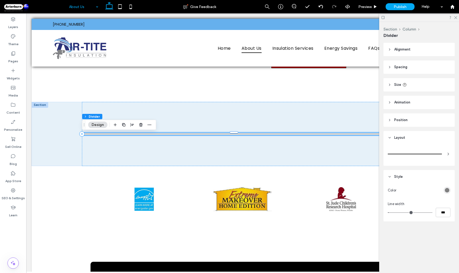
click at [391, 65] on header "Spacing" at bounding box center [418, 67] width 71 height 13
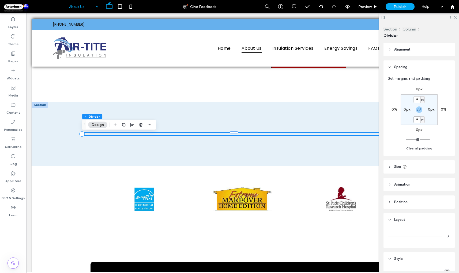
click at [415, 120] on input "*" at bounding box center [416, 119] width 7 height 7
click at [419, 148] on button "Clear all padding" at bounding box center [419, 148] width 26 height 6
type input "*"
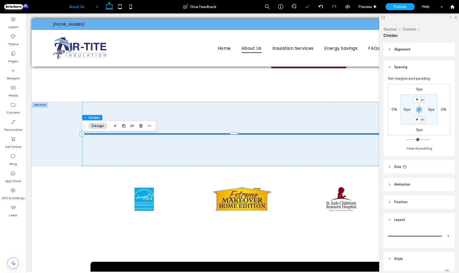
click at [391, 67] on header "Spacing" at bounding box center [418, 67] width 71 height 13
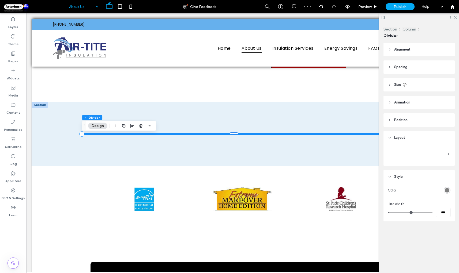
click at [391, 123] on header "Position" at bounding box center [418, 120] width 71 height 13
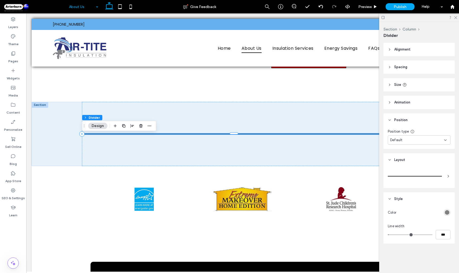
click at [391, 103] on header "Animation" at bounding box center [418, 102] width 71 height 13
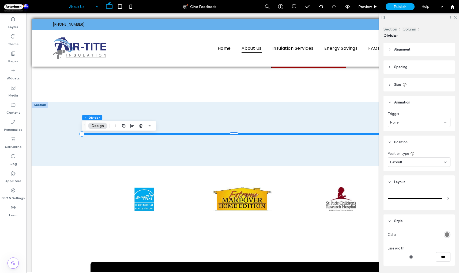
click at [391, 87] on header "Size" at bounding box center [418, 84] width 71 height 13
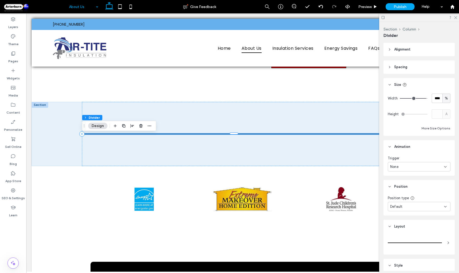
type input "***"
drag, startPoint x: 425, startPoint y: 98, endPoint x: 437, endPoint y: 99, distance: 12.1
type input "***"
click at [427, 99] on input "range" at bounding box center [414, 98] width 28 height 1
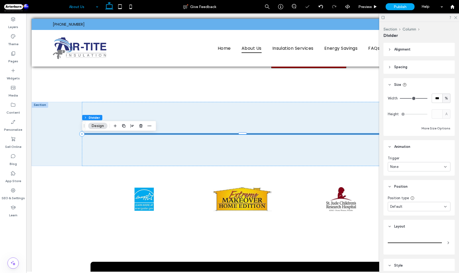
click at [392, 68] on header "Spacing" at bounding box center [418, 67] width 71 height 13
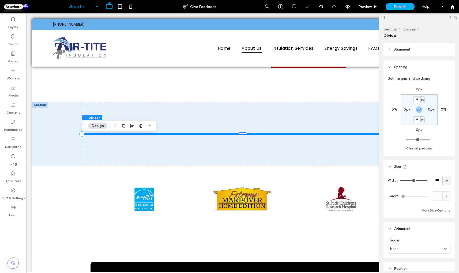
click at [390, 52] on header "Alignment" at bounding box center [418, 49] width 71 height 13
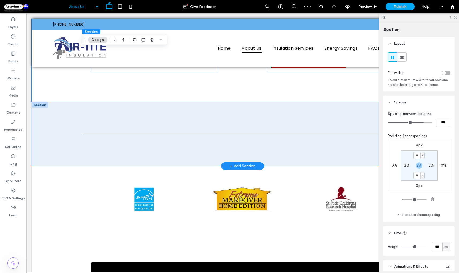
click at [35, 106] on div at bounding box center [40, 105] width 17 height 6
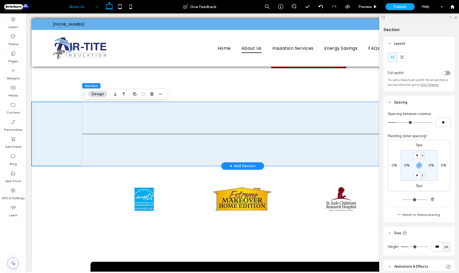
click at [67, 119] on div at bounding box center [243, 134] width 422 height 64
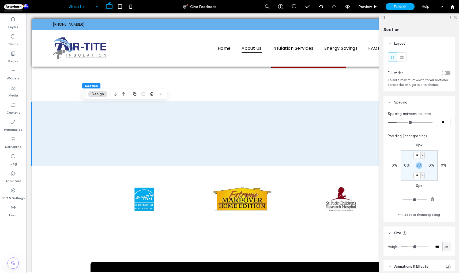
type input "*"
type input "**"
type input "*"
type input "**"
drag, startPoint x: 398, startPoint y: 123, endPoint x: 350, endPoint y: 107, distance: 50.3
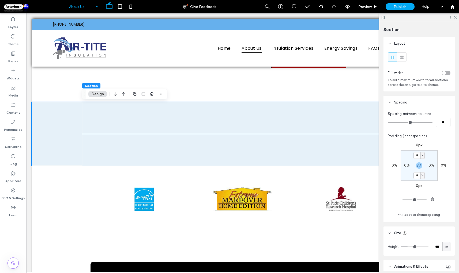
type input "*"
click at [388, 122] on input "range" at bounding box center [410, 122] width 45 height 1
click at [444, 73] on div "toggle" at bounding box center [444, 73] width 4 height 4
click at [447, 74] on div "toggle" at bounding box center [448, 73] width 4 height 4
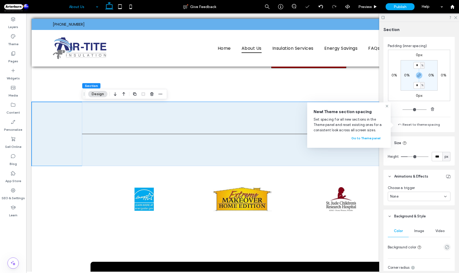
scroll to position [93, 0]
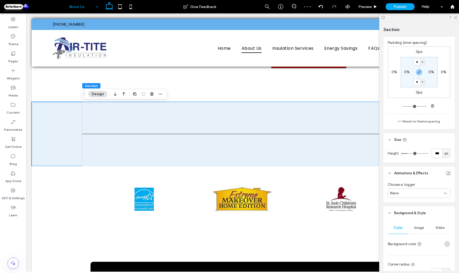
type input "***"
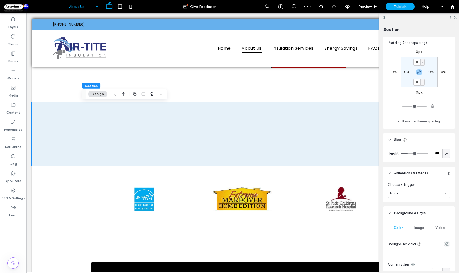
type input "***"
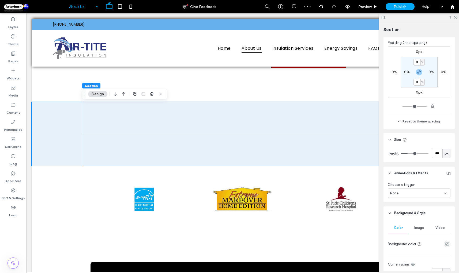
type input "**"
type input "*"
drag, startPoint x: 409, startPoint y: 154, endPoint x: 389, endPoint y: 157, distance: 20.3
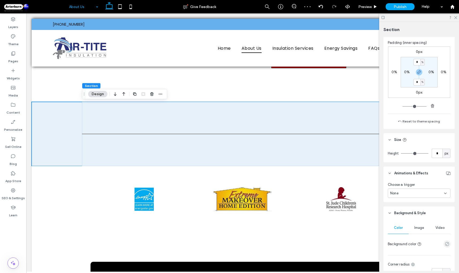
type input "*"
click at [401, 154] on input "range" at bounding box center [415, 153] width 28 height 1
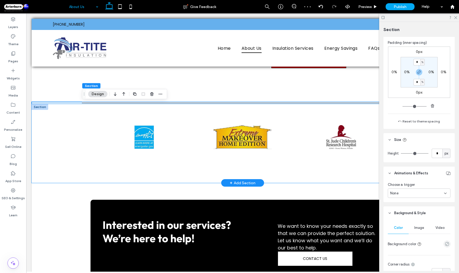
click at [187, 177] on div "Button Button Button" at bounding box center [242, 143] width 321 height 79
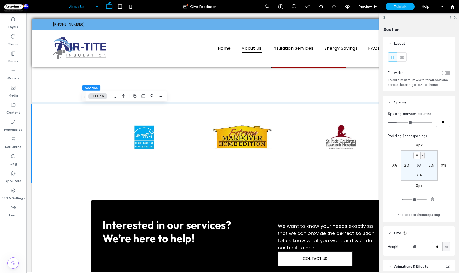
click at [419, 176] on label "7%" at bounding box center [418, 175] width 5 height 5
type input "*"
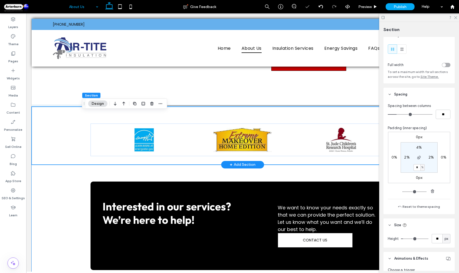
scroll to position [457, 0]
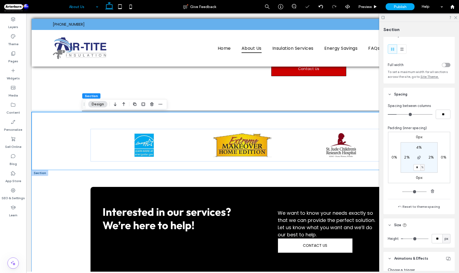
click at [63, 198] on div "Interested in our services? We’re here to help! We want to know your needs exac…" at bounding box center [243, 237] width 422 height 135
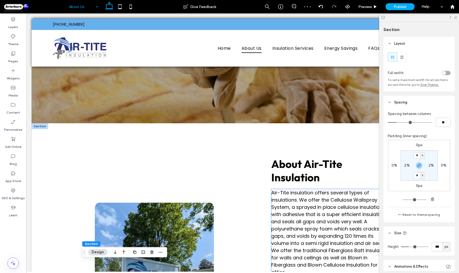
scroll to position [148, 0]
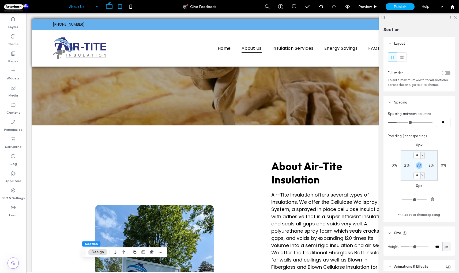
drag, startPoint x: 118, startPoint y: 5, endPoint x: 123, endPoint y: 10, distance: 7.4
click at [118, 5] on use at bounding box center [119, 6] width 3 height 5
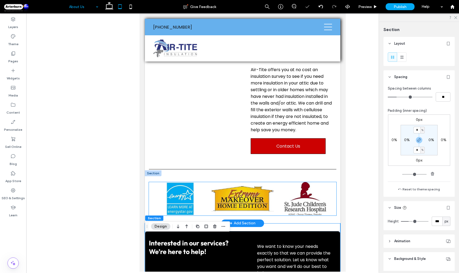
scroll to position [326, 0]
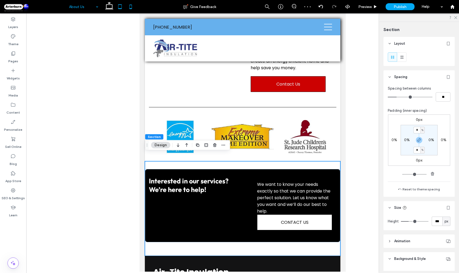
drag, startPoint x: 131, startPoint y: 6, endPoint x: 33, endPoint y: 6, distance: 98.0
click at [131, 6] on icon at bounding box center [130, 6] width 11 height 11
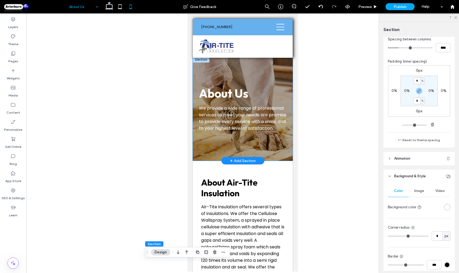
scroll to position [0, 0]
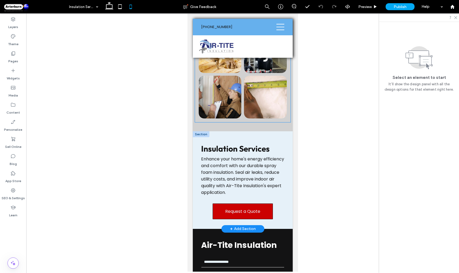
scroll to position [1260, 0]
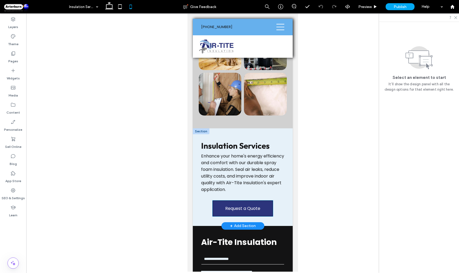
click at [236, 205] on link "Request a Quote" at bounding box center [242, 209] width 60 height 16
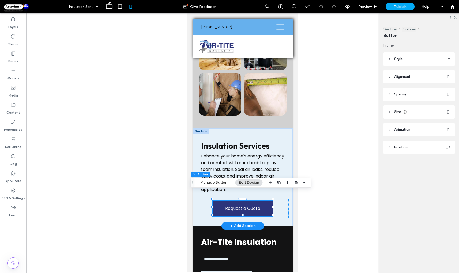
type input "**"
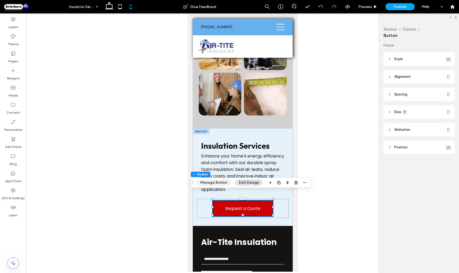
click at [221, 184] on button "Manage Button" at bounding box center [214, 183] width 34 height 6
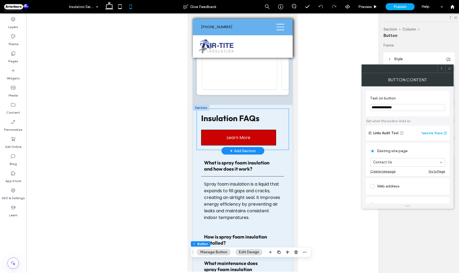
scroll to position [897, 0]
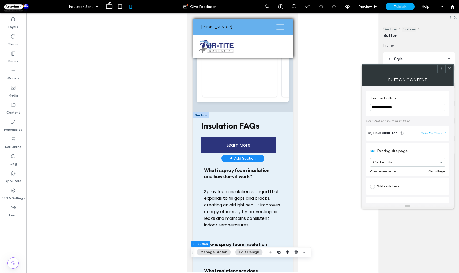
click at [243, 142] on span "Learn More" at bounding box center [238, 145] width 24 height 7
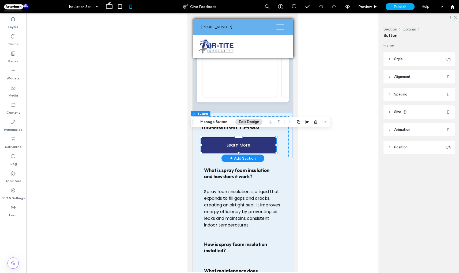
type input "**"
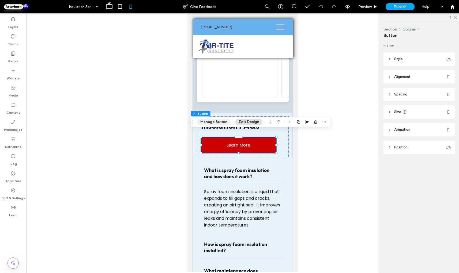
click at [218, 124] on button "Manage Button" at bounding box center [214, 122] width 34 height 6
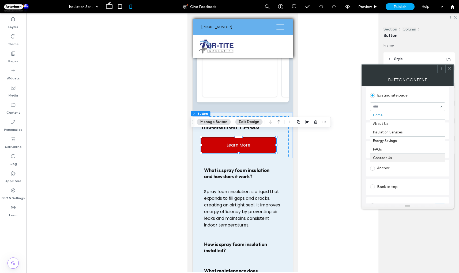
scroll to position [68, 0]
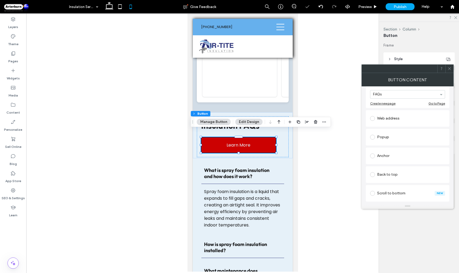
click at [451, 67] on icon at bounding box center [449, 69] width 4 height 4
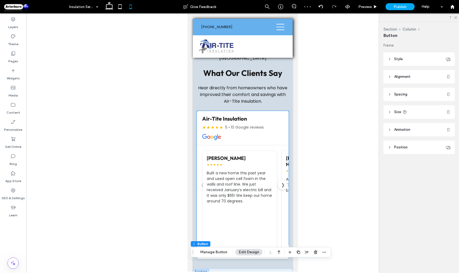
scroll to position [587, 0]
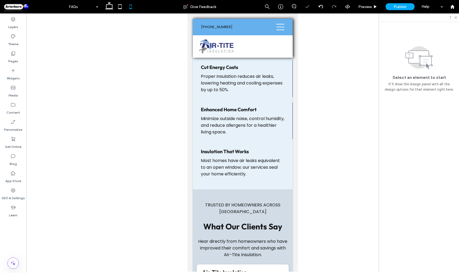
click at [86, 10] on input at bounding box center [82, 6] width 27 height 13
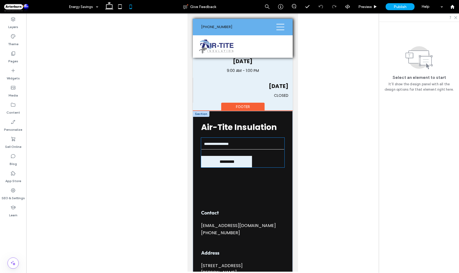
scroll to position [1862, 0]
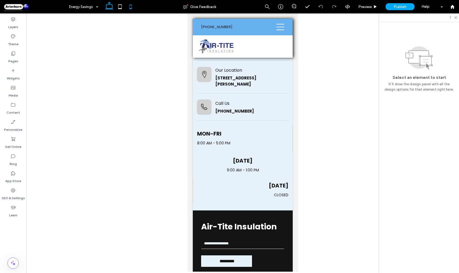
drag, startPoint x: 105, startPoint y: 8, endPoint x: 108, endPoint y: 13, distance: 6.0
click at [105, 8] on icon at bounding box center [109, 6] width 11 height 11
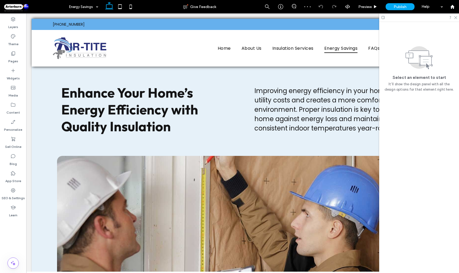
scroll to position [0, 0]
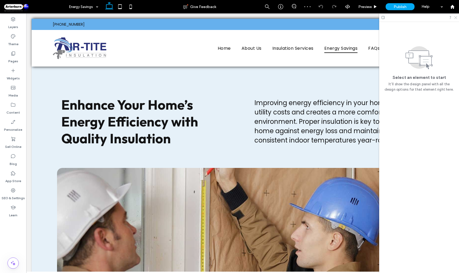
click at [457, 16] on icon at bounding box center [454, 17] width 3 height 3
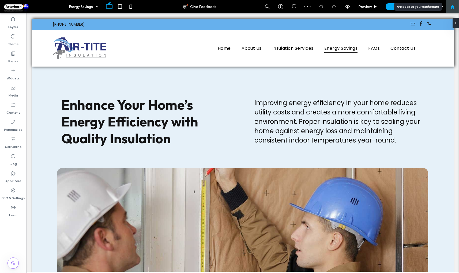
click at [453, 5] on icon at bounding box center [452, 7] width 5 height 5
